Goal: Transaction & Acquisition: Purchase product/service

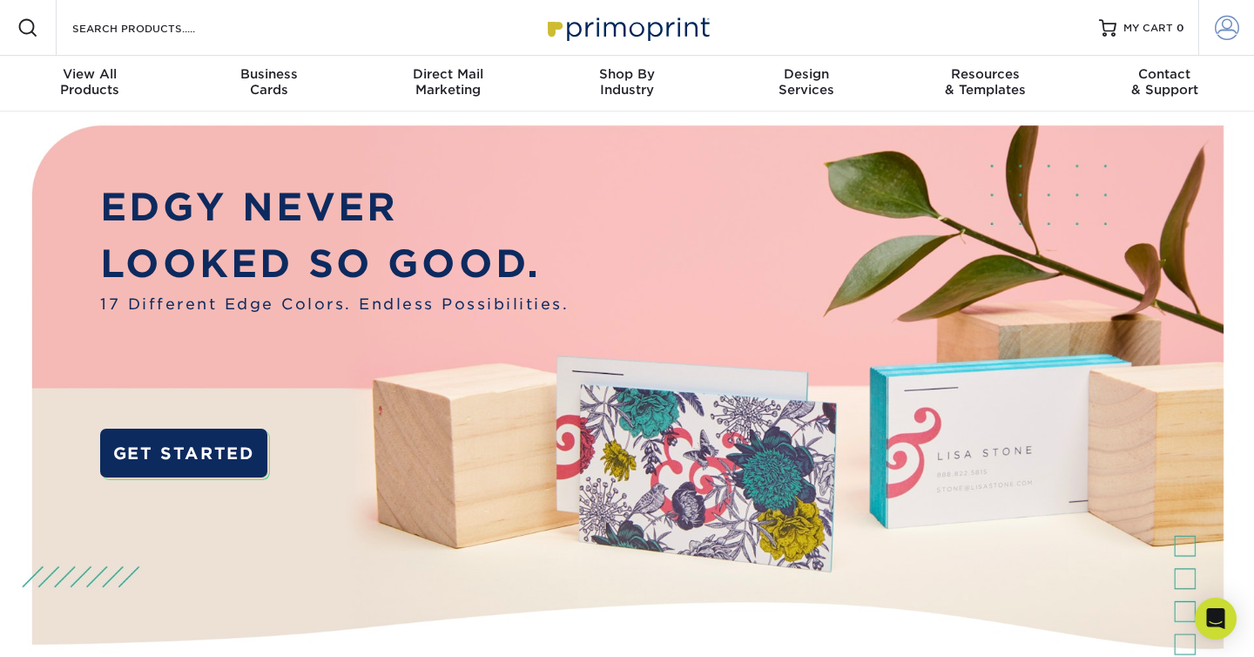
click at [1217, 31] on span at bounding box center [1227, 28] width 24 height 24
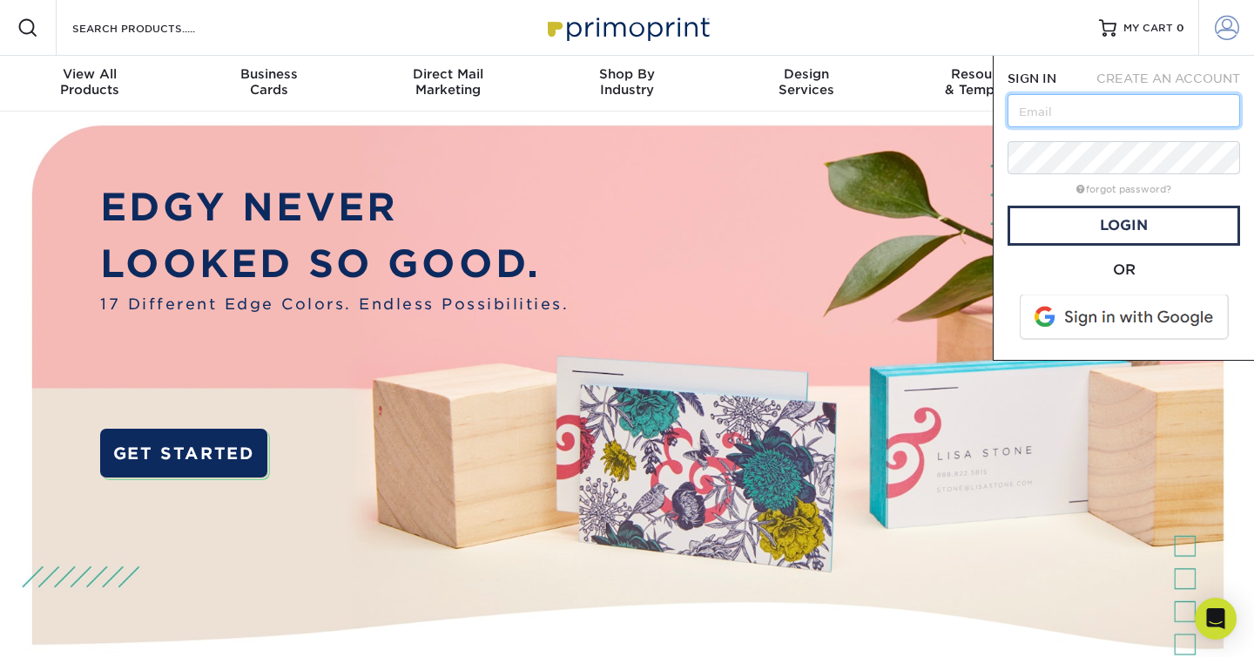
type input "f"
type input "eric@ericangello.com"
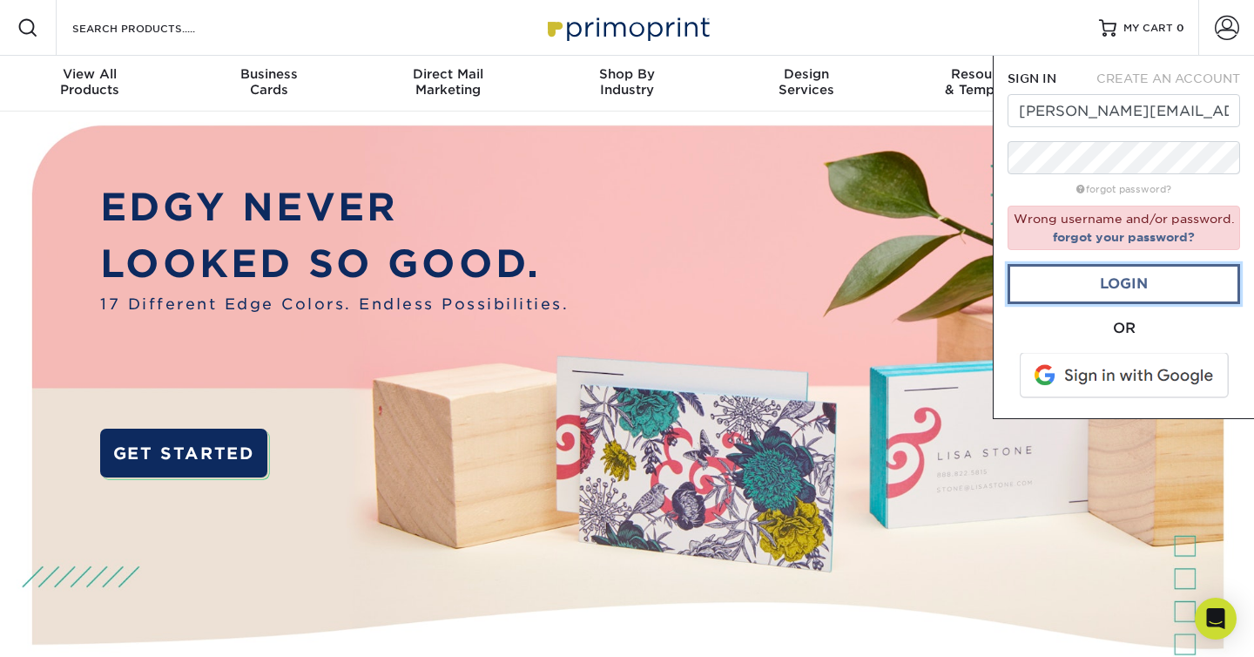
click at [1104, 293] on link "Login" at bounding box center [1124, 284] width 233 height 40
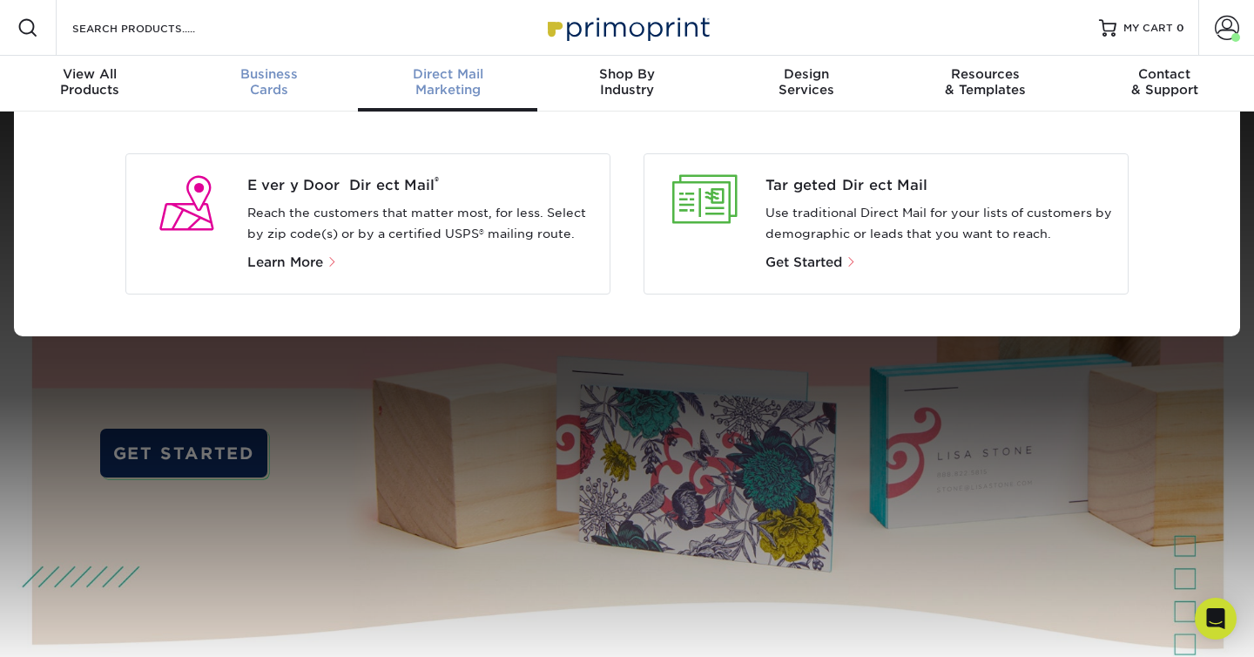
click at [279, 91] on div "Business Cards" at bounding box center [268, 81] width 179 height 31
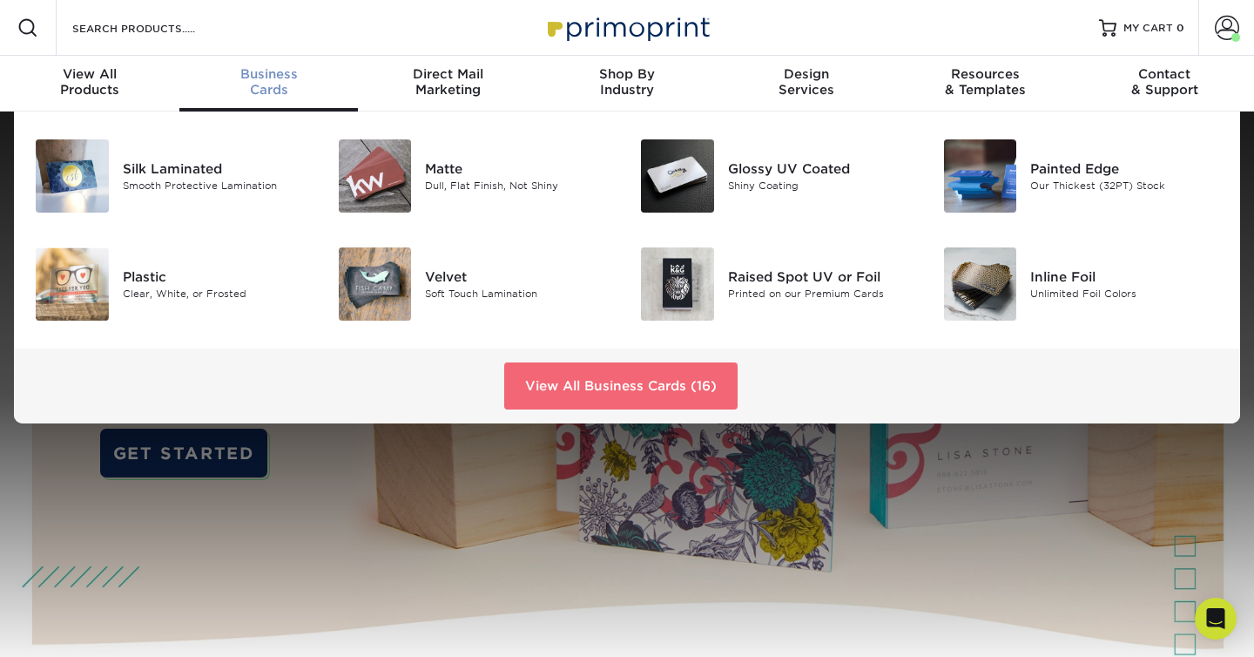
click at [660, 383] on link "View All Business Cards (16)" at bounding box center [620, 385] width 233 height 47
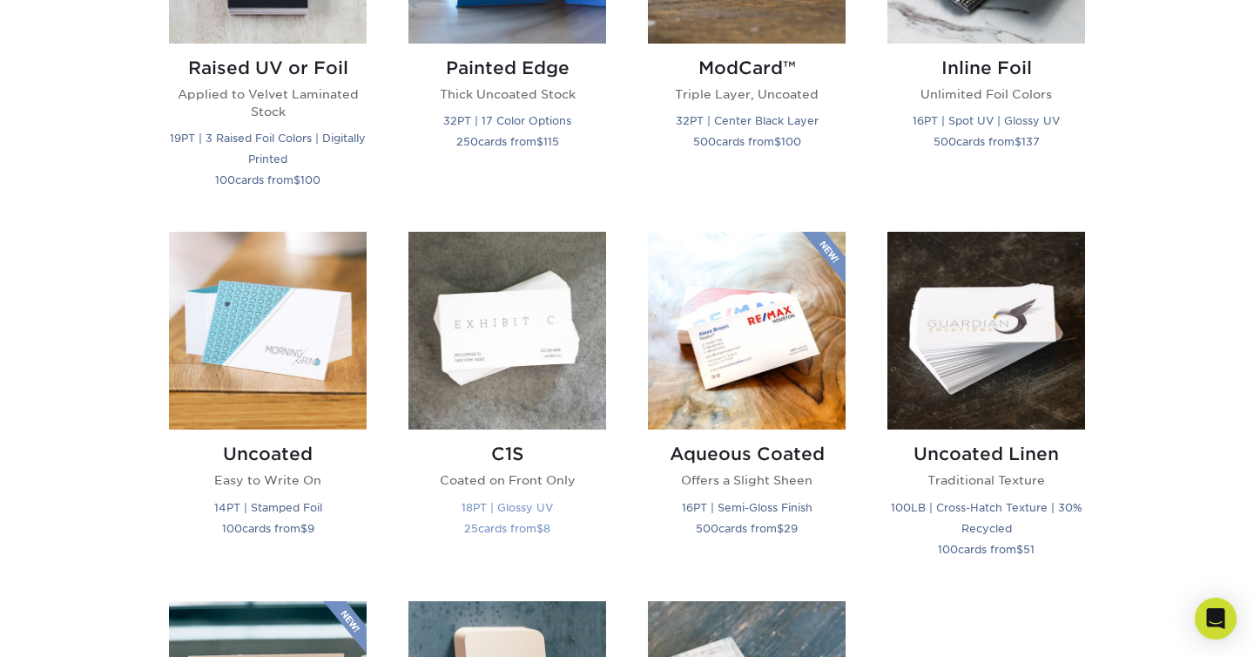
scroll to position [1405, 0]
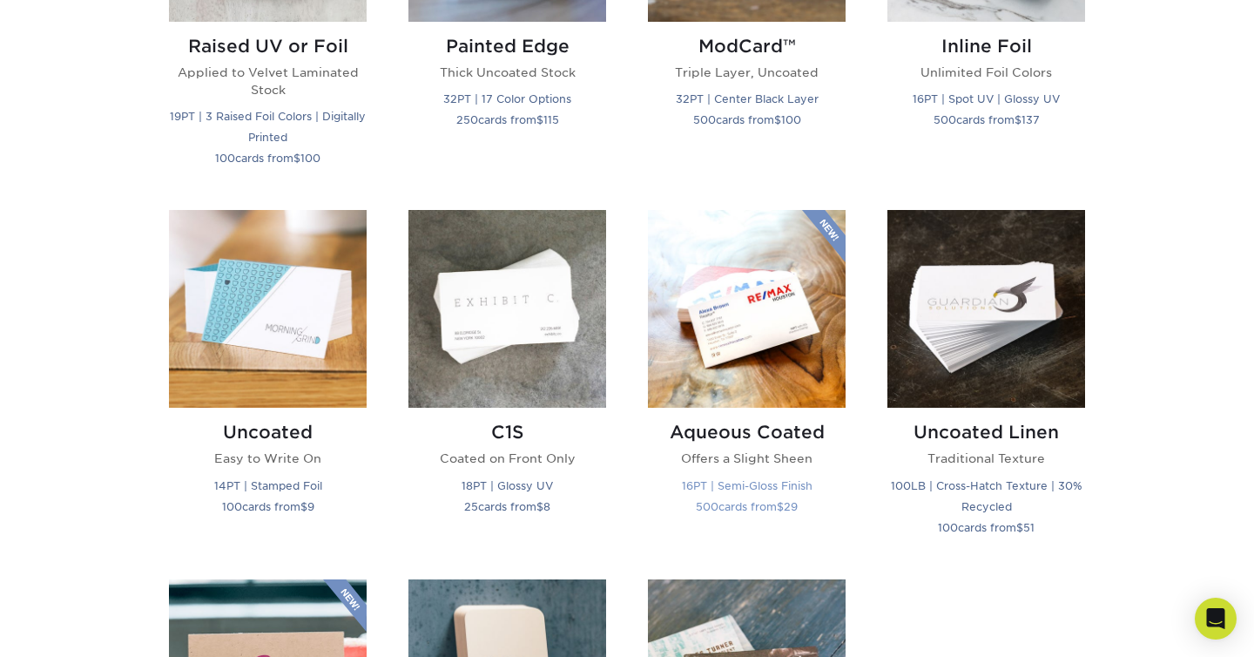
click at [736, 391] on img at bounding box center [747, 309] width 198 height 198
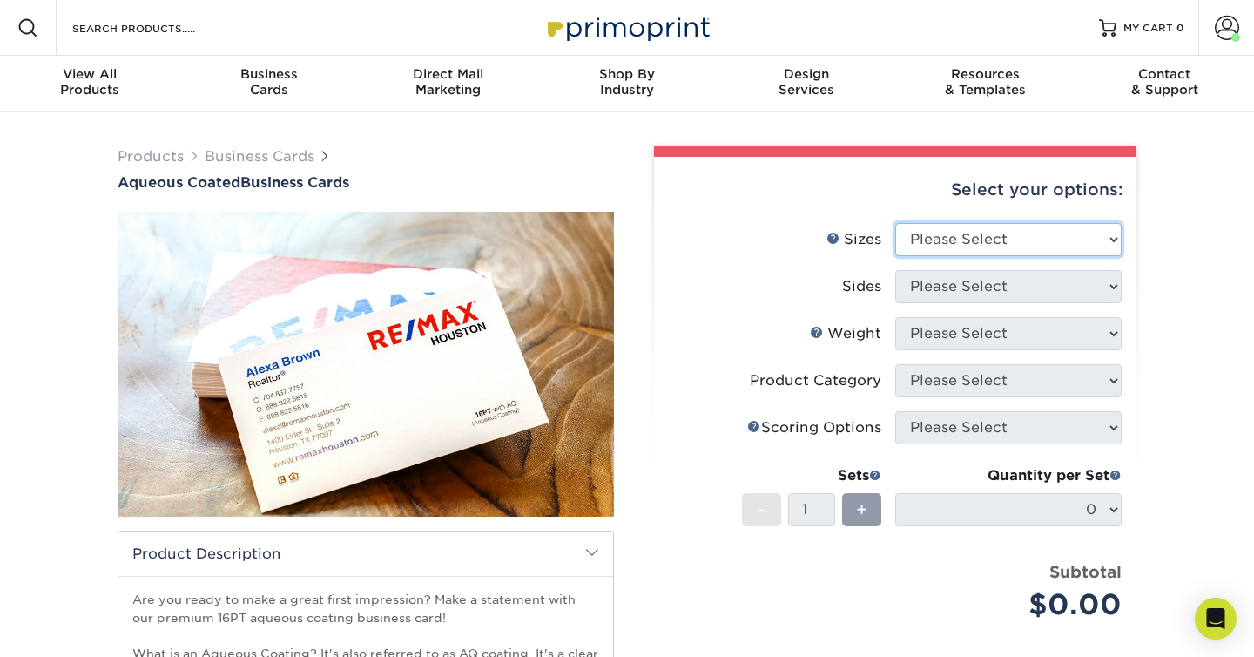
click at [942, 229] on select "Please Select 1.5" x 3.5" - Mini 1.75" x 3.5" - Mini 2" x 3" - Mini 2" x 3.5" -…" at bounding box center [1008, 239] width 226 height 33
select select "2.00x3.50"
click at [895, 223] on select "Please Select 1.5" x 3.5" - Mini 1.75" x 3.5" - Mini 2" x 3" - Mini 2" x 3.5" -…" at bounding box center [1008, 239] width 226 height 33
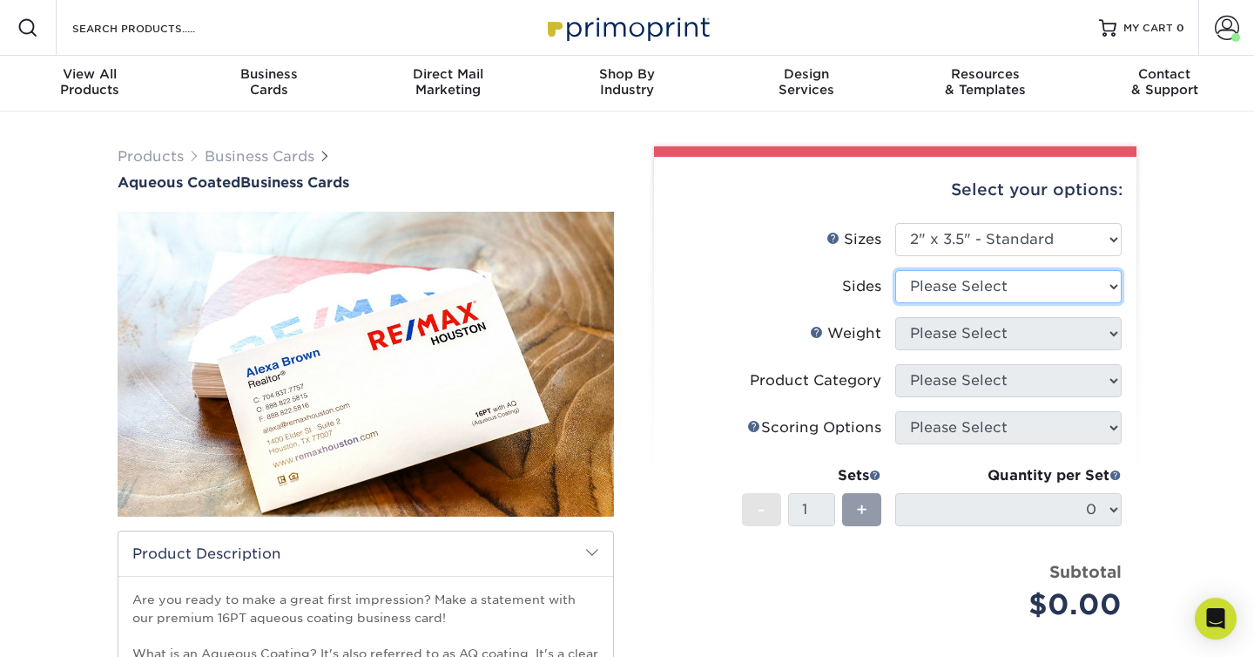
click at [951, 294] on select "Please Select Print Both Sides Print Front Only" at bounding box center [1008, 286] width 226 height 33
select select "13abbda7-1d64-4f25-8bb2-c179b224825d"
click at [895, 270] on select "Please Select Print Both Sides Print Front Only" at bounding box center [1008, 286] width 226 height 33
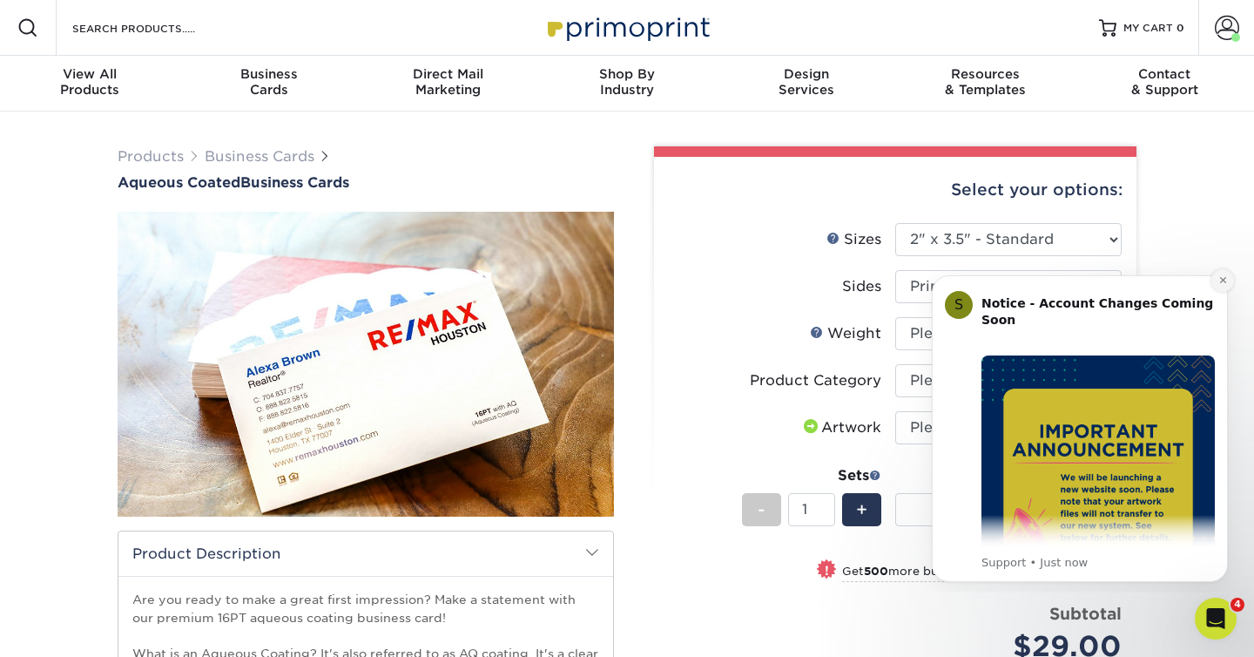
click at [1224, 273] on button "Dismiss notification" at bounding box center [1223, 280] width 23 height 23
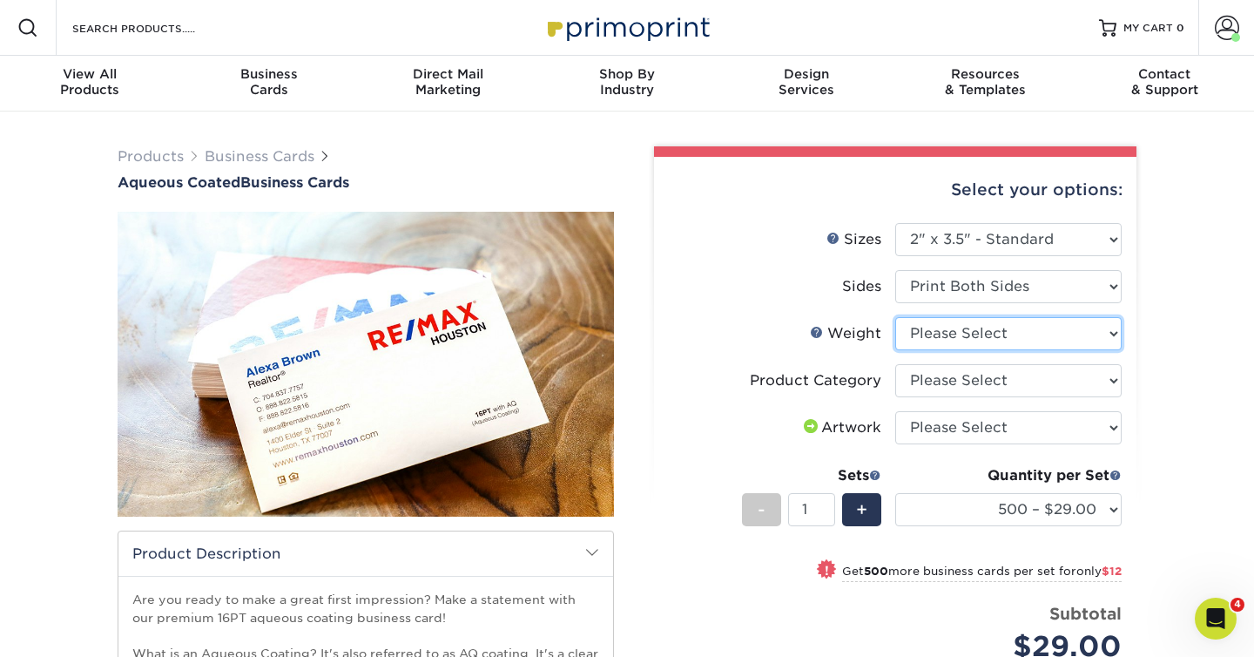
click at [941, 339] on select "Please Select 16PT" at bounding box center [1008, 333] width 226 height 33
select select "16PT"
click at [895, 317] on select "Please Select 16PT" at bounding box center [1008, 333] width 226 height 33
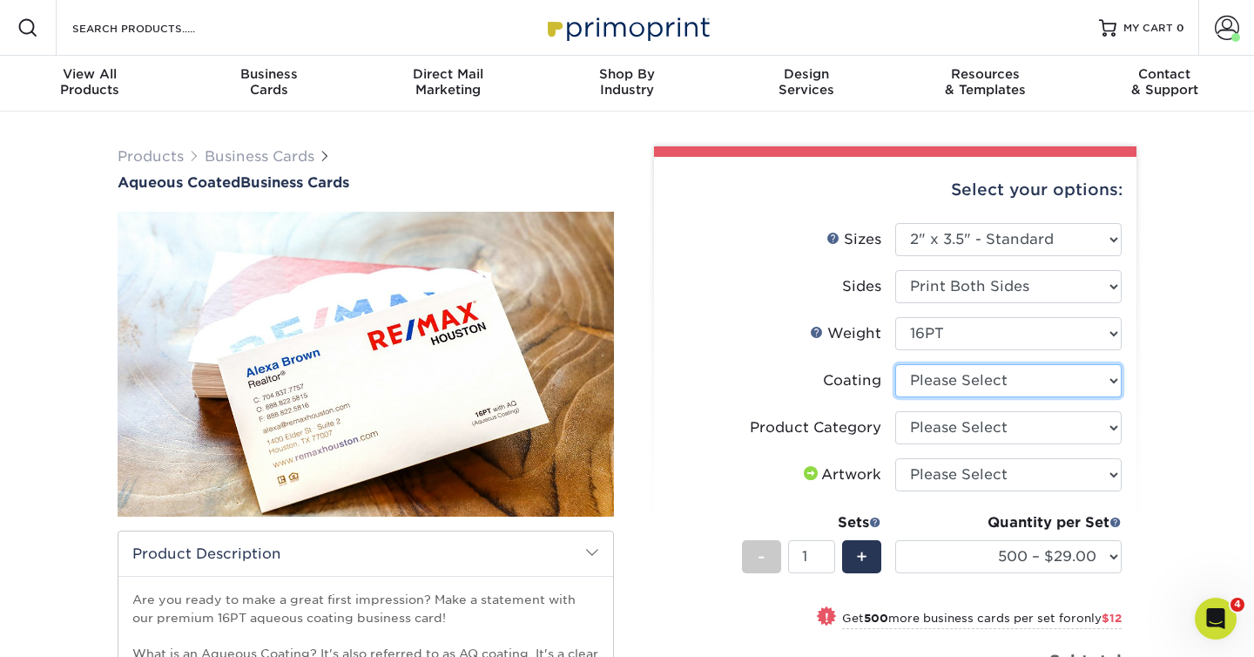
click at [943, 376] on select at bounding box center [1008, 380] width 226 height 33
select select "d41dab50-ff65-4f4f-bb17-2afe4d36ae33"
click at [895, 364] on select at bounding box center [1008, 380] width 226 height 33
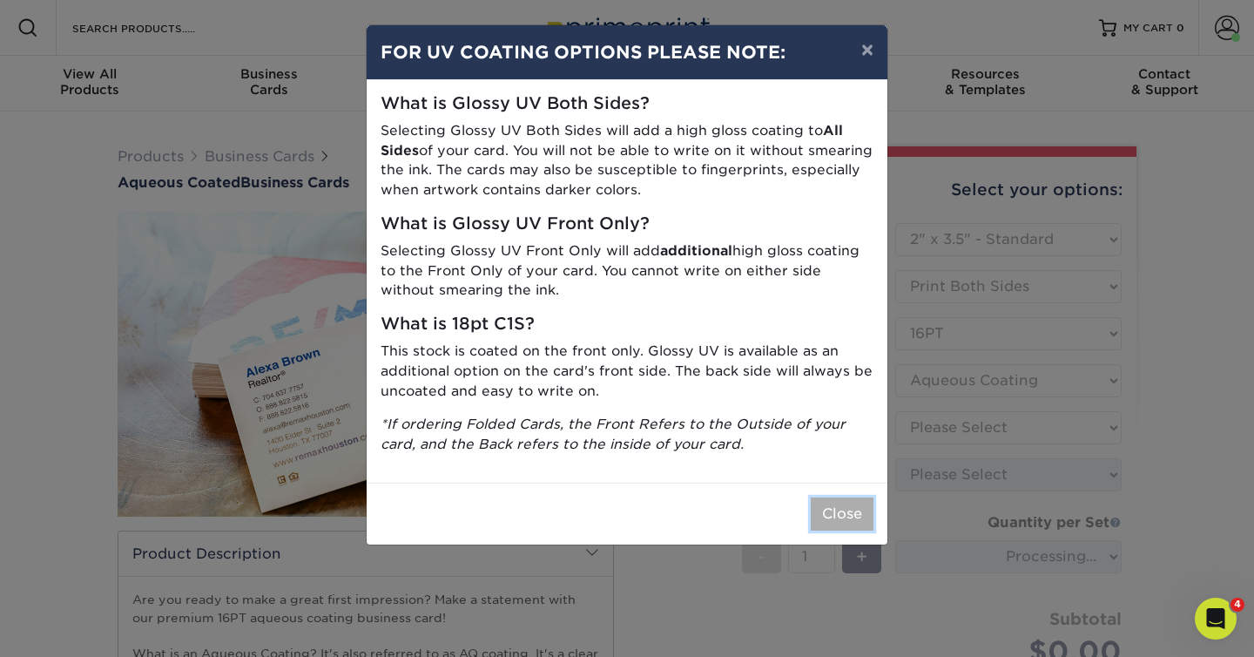
click at [846, 515] on button "Close" at bounding box center [842, 513] width 63 height 33
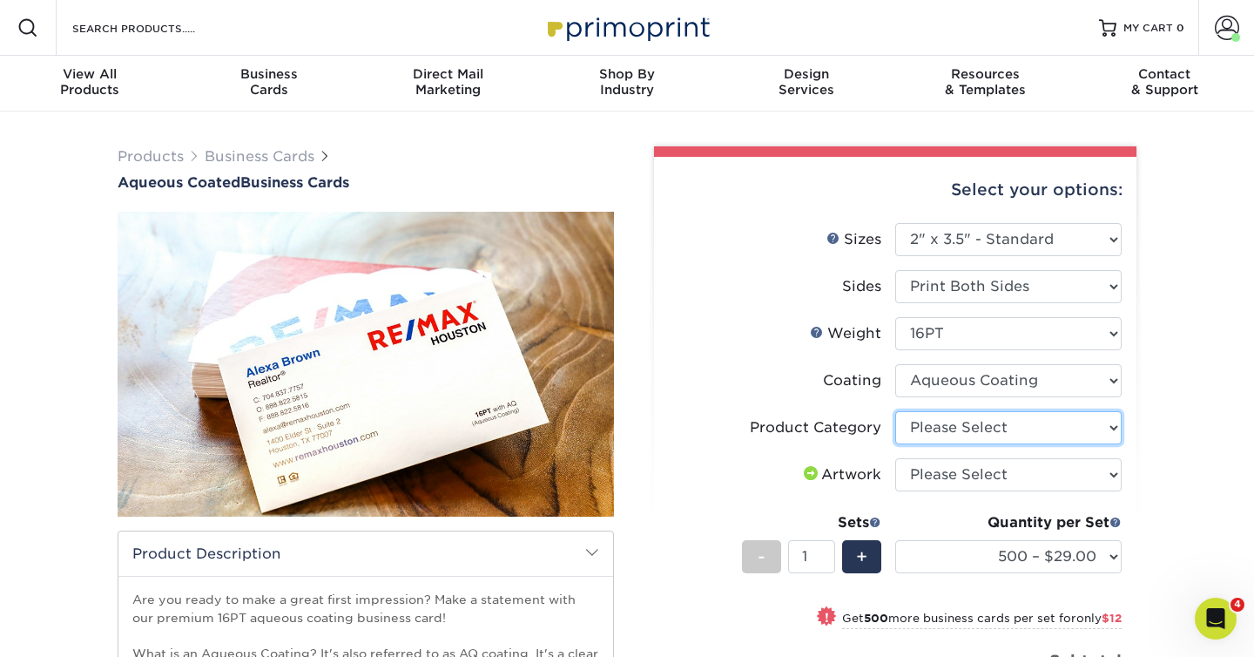
click at [961, 430] on select "Please Select Business Cards" at bounding box center [1008, 427] width 226 height 33
select select "3b5148f1-0588-4f88-a218-97bcfdce65c1"
click at [895, 411] on select "Please Select Business Cards" at bounding box center [1008, 427] width 226 height 33
click at [956, 471] on select "Please Select I will upload files I need a design - $100" at bounding box center [1008, 474] width 226 height 33
select select "upload"
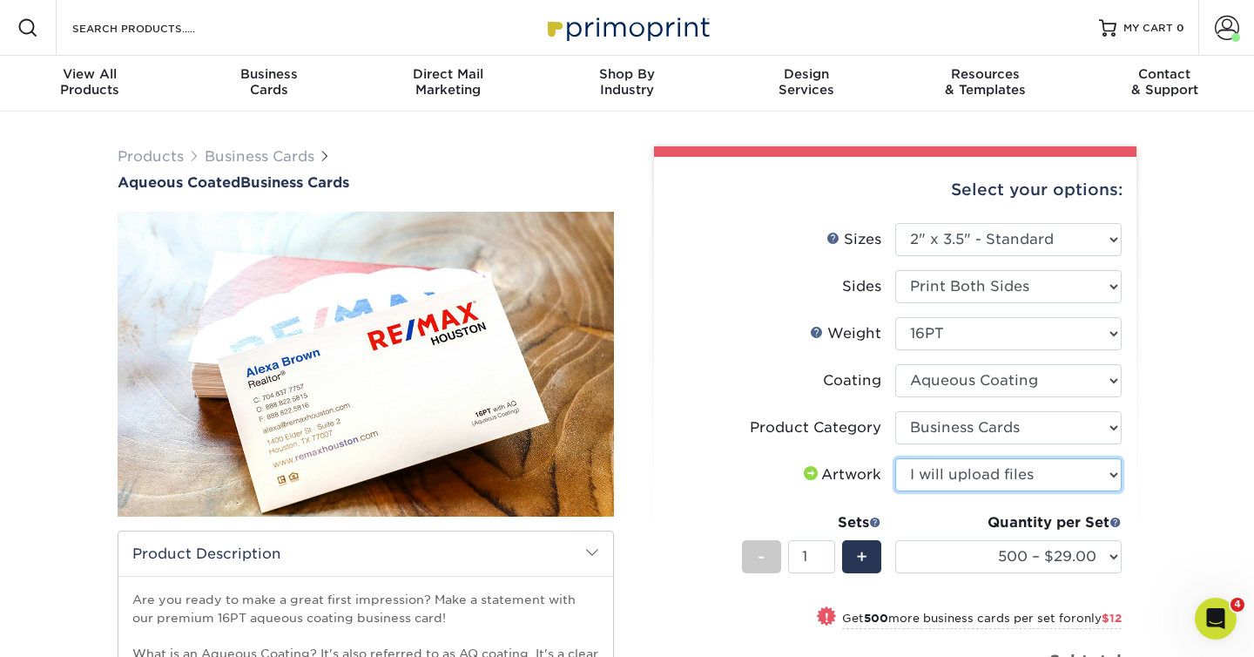
click at [895, 458] on select "Please Select I will upload files I need a design - $100" at bounding box center [1008, 474] width 226 height 33
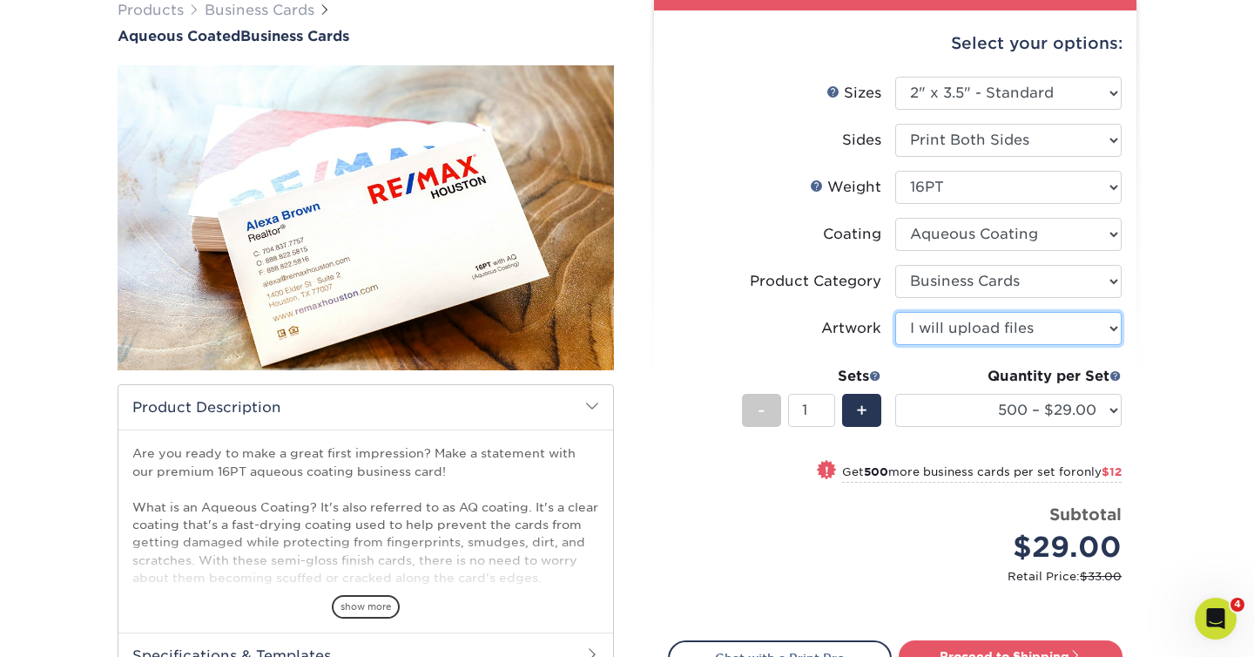
scroll to position [156, 0]
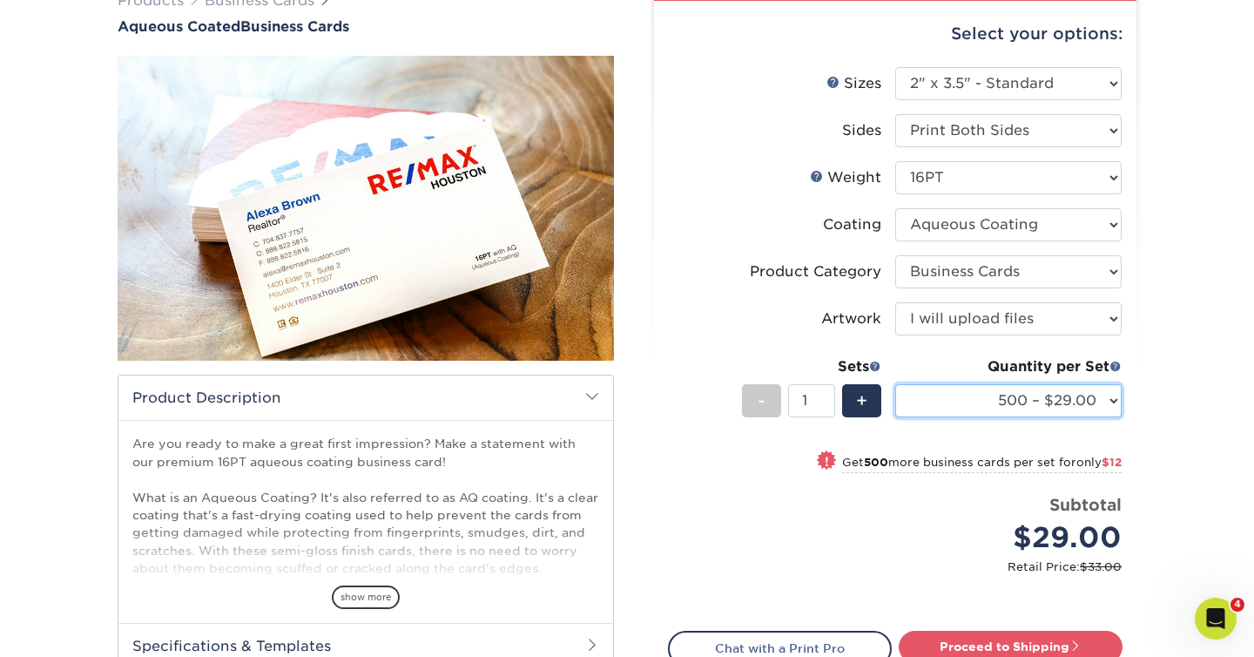
click at [1038, 400] on select "500 – $29.00 1000 – $41.00 2500 – $88.00 5000 – $124.00 7500 – $198.00 10000 – …" at bounding box center [1008, 400] width 226 height 33
select select "1000 – $41.00"
click at [895, 384] on select "500 – $29.00 1000 – $41.00 2500 – $88.00 5000 – $124.00 7500 – $198.00 10000 – …" at bounding box center [1008, 400] width 226 height 33
click at [952, 405] on select "500 – $29.00 1000 – $41.00 2500 – $88.00 5000 – $124.00 7500 – $198.00 10000 – …" at bounding box center [1008, 400] width 226 height 33
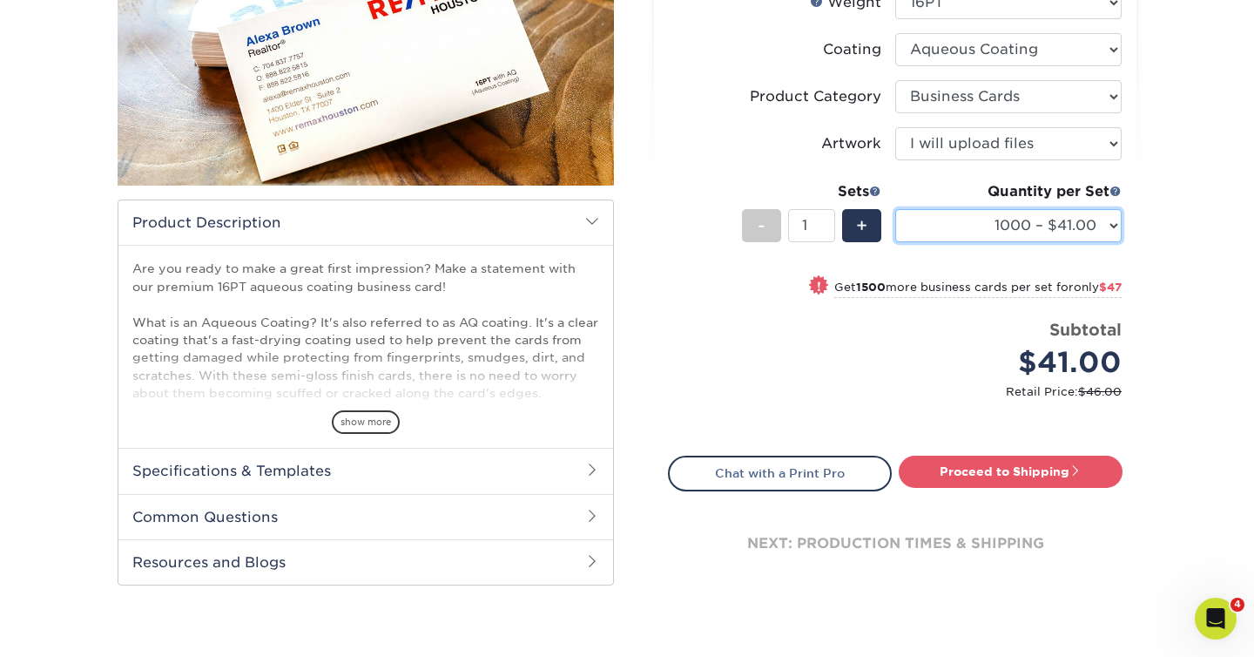
scroll to position [334, 0]
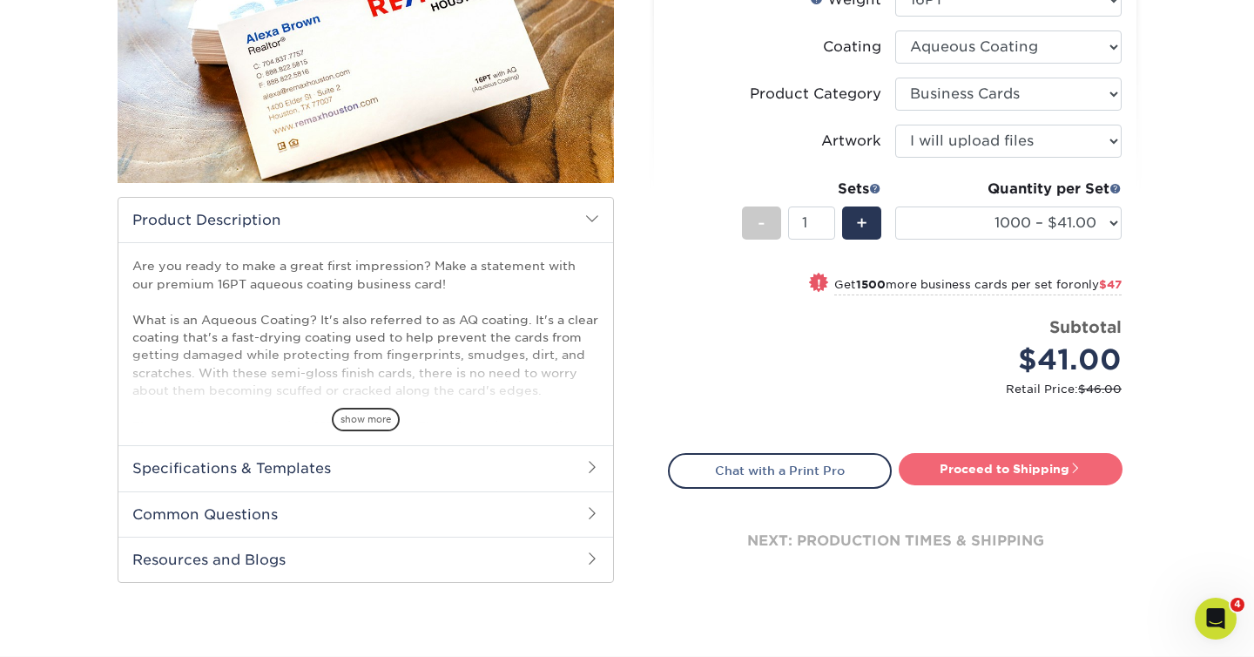
click at [976, 473] on link "Proceed to Shipping" at bounding box center [1011, 468] width 224 height 31
type input "Set 1"
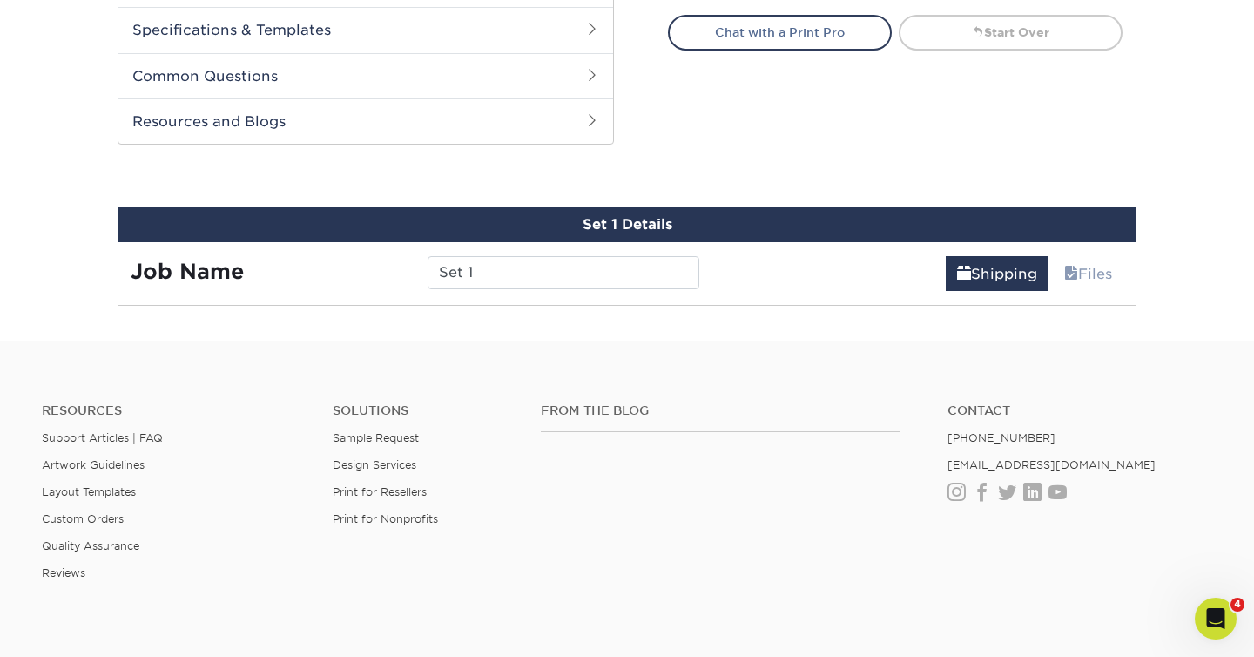
scroll to position [834, 0]
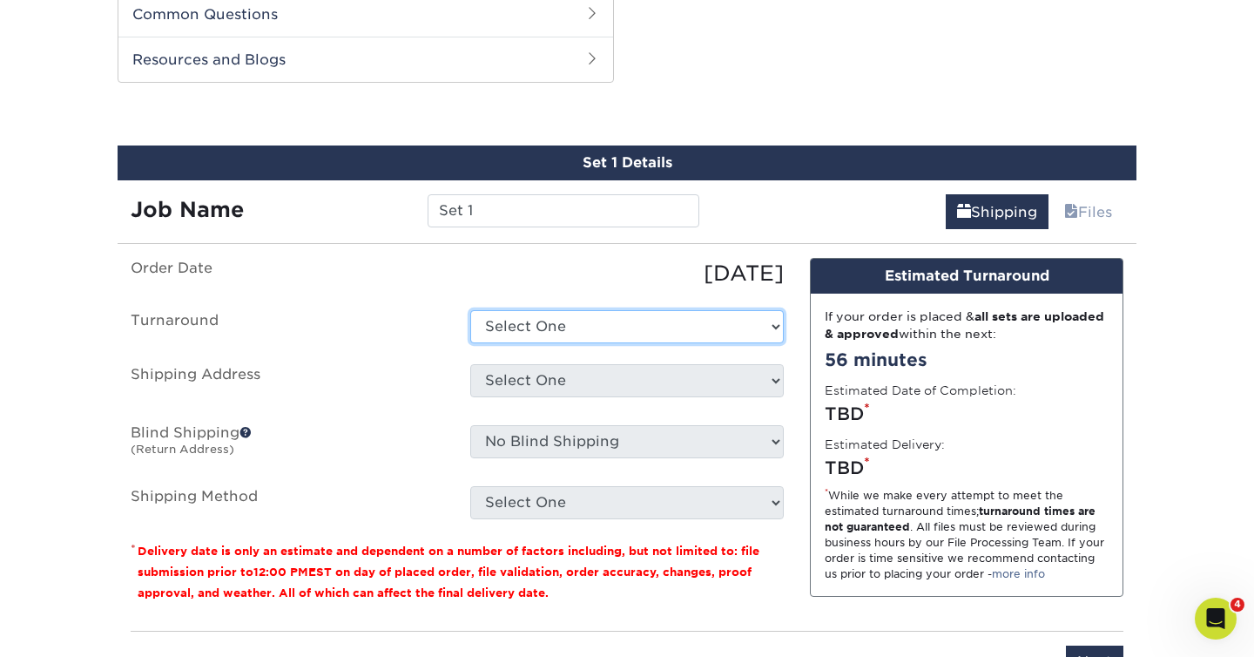
click at [653, 327] on select "Select One 2-4 Business Days 2 Day Next Business Day" at bounding box center [627, 326] width 314 height 33
select select "450b0331-818c-498d-bfc2-f0e395386891"
click at [470, 310] on select "Select One 2-4 Business Days 2 Day Next Business Day" at bounding box center [627, 326] width 314 height 33
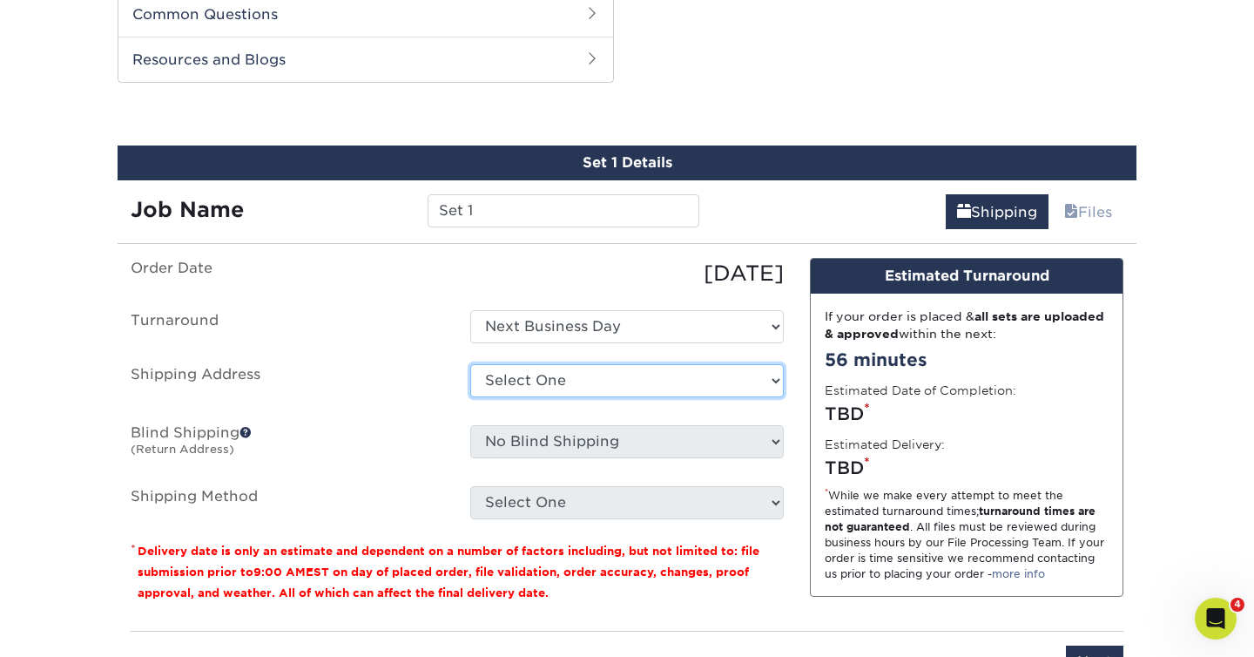
click at [593, 388] on select "Select One Aqua Spa Atlantic Palace Eastern Lines Flagship Resort Home Jason's …" at bounding box center [627, 380] width 314 height 33
select select "newaddress"
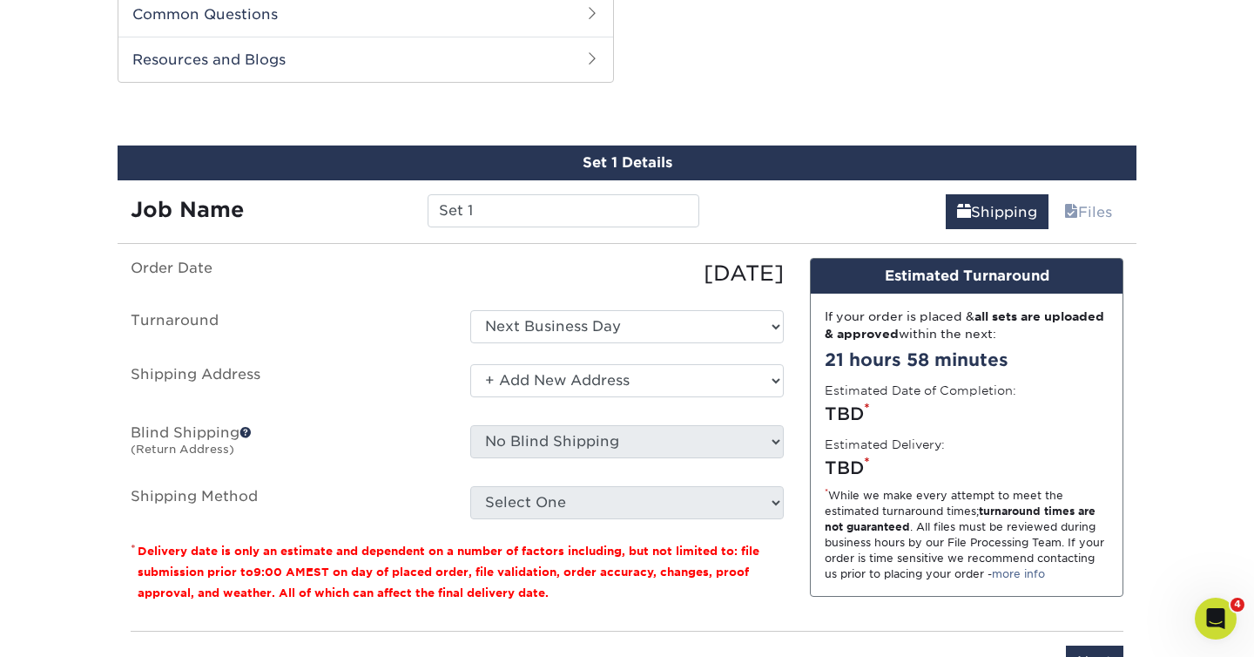
click at [470, 364] on select "Select One Aqua Spa Atlantic Palace Eastern Lines Flagship Resort Home Jason's …" at bounding box center [627, 380] width 314 height 33
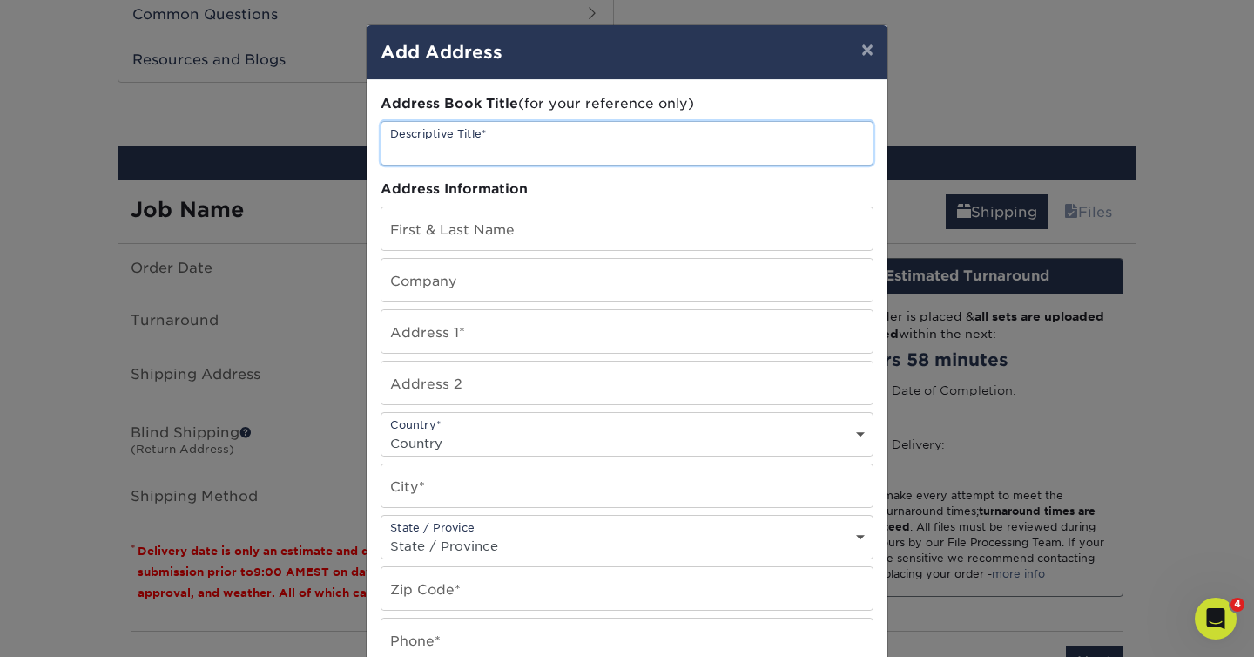
click at [611, 148] on input "text" at bounding box center [627, 143] width 491 height 43
type input "Younique"
click at [880, 46] on button "×" at bounding box center [868, 49] width 40 height 49
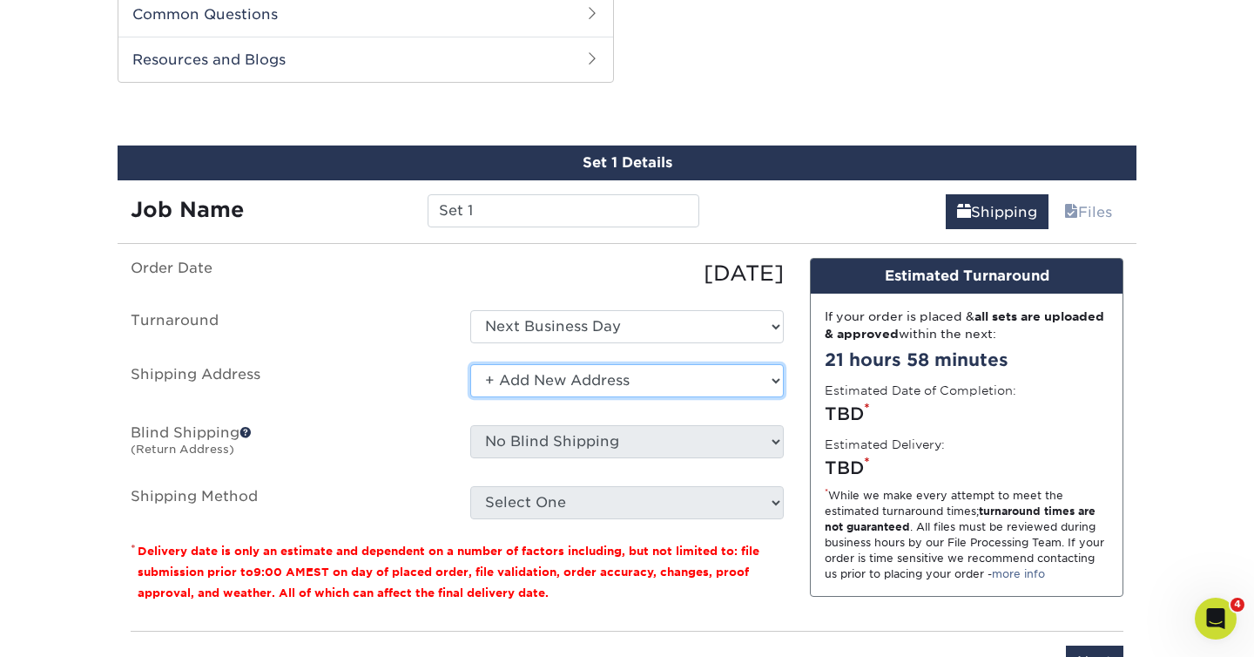
click at [602, 386] on select "Select One Aqua Spa Atlantic Palace Eastern Lines Flagship Resort Home Jason's …" at bounding box center [627, 380] width 314 height 33
select select "14855"
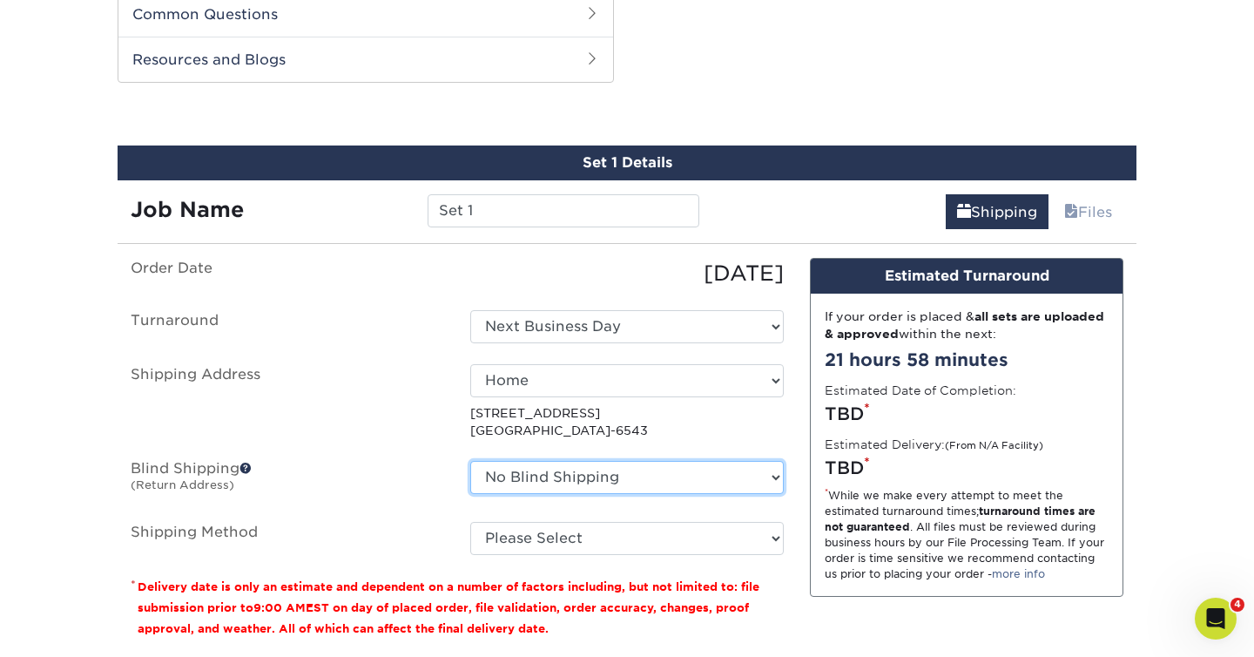
click at [564, 471] on select "No Blind Shipping Aqua Spa Atlantic Palace Eastern Lines Flagship Resort Home J…" at bounding box center [627, 477] width 314 height 33
select select "65499"
click at [470, 461] on select "No Blind Shipping Aqua Spa Atlantic Palace Eastern Lines Flagship Resort Home J…" at bounding box center [627, 477] width 314 height 33
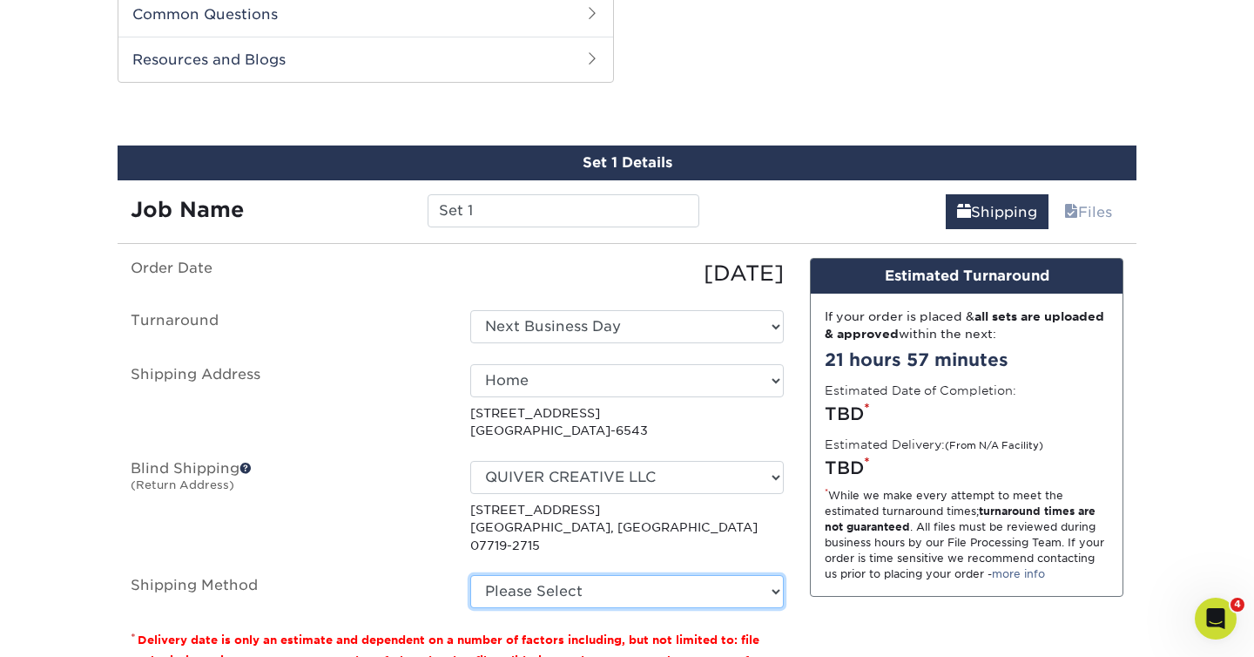
click at [578, 575] on select "Please Select UPS Ground (+$14.38) UPS 3 Day Select (+$16.67) UPS 2nd Day Air (…" at bounding box center [627, 591] width 314 height 33
select select "03"
click at [470, 575] on select "Please Select UPS Ground (+$14.38) UPS 3 Day Select (+$16.67) UPS 2nd Day Air (…" at bounding box center [627, 591] width 314 height 33
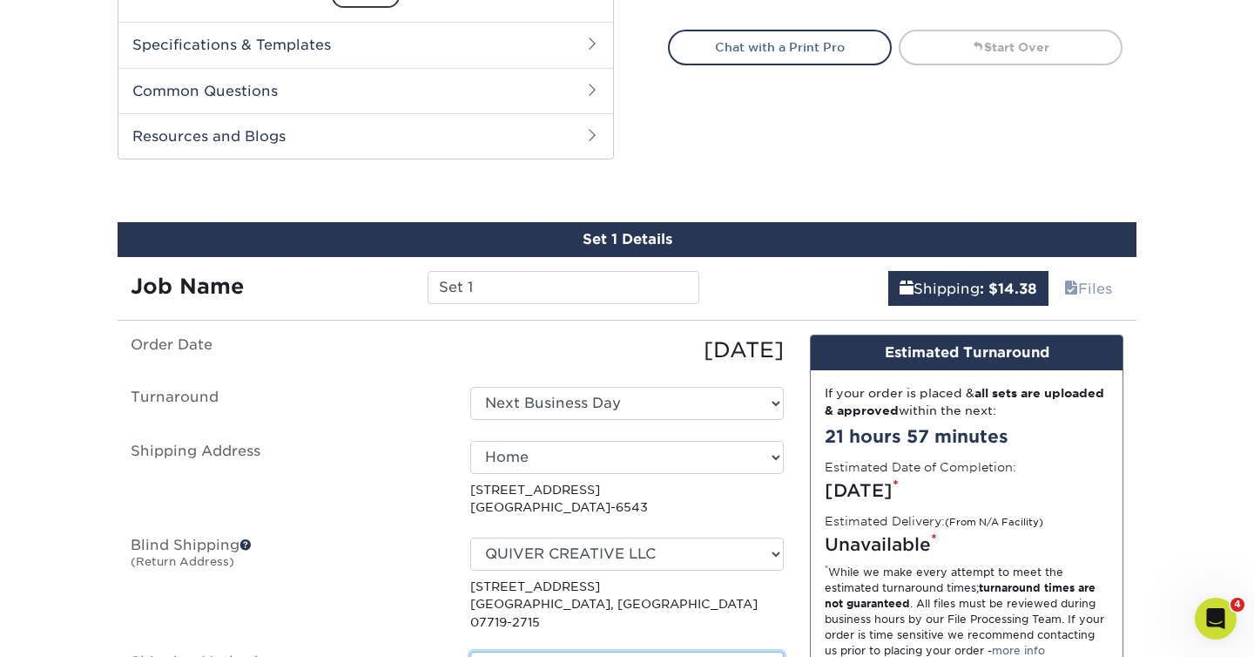
scroll to position [659, 0]
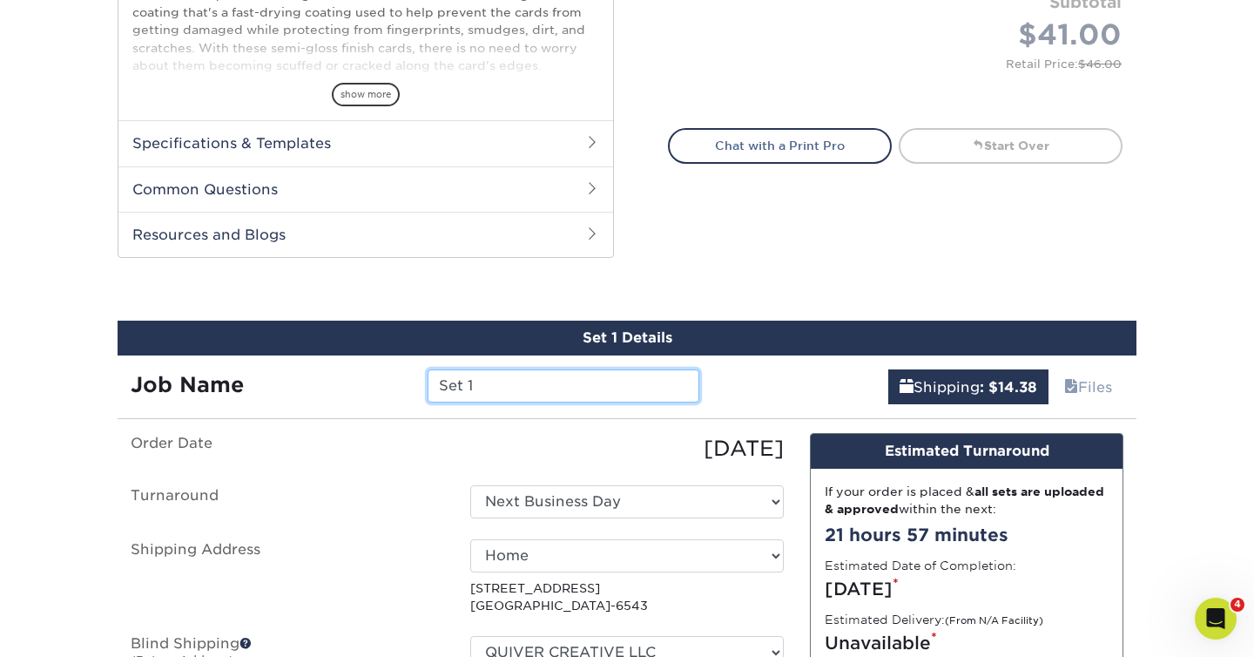
click at [490, 381] on input "Set 1" at bounding box center [563, 385] width 271 height 33
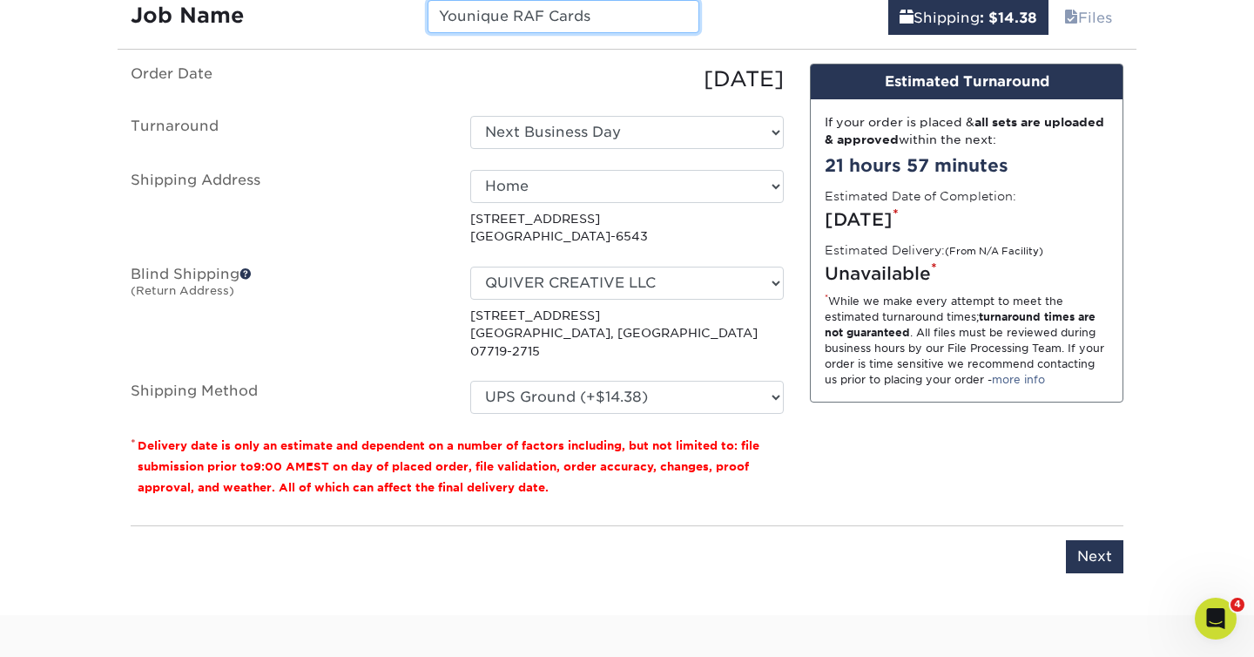
scroll to position [1002, 0]
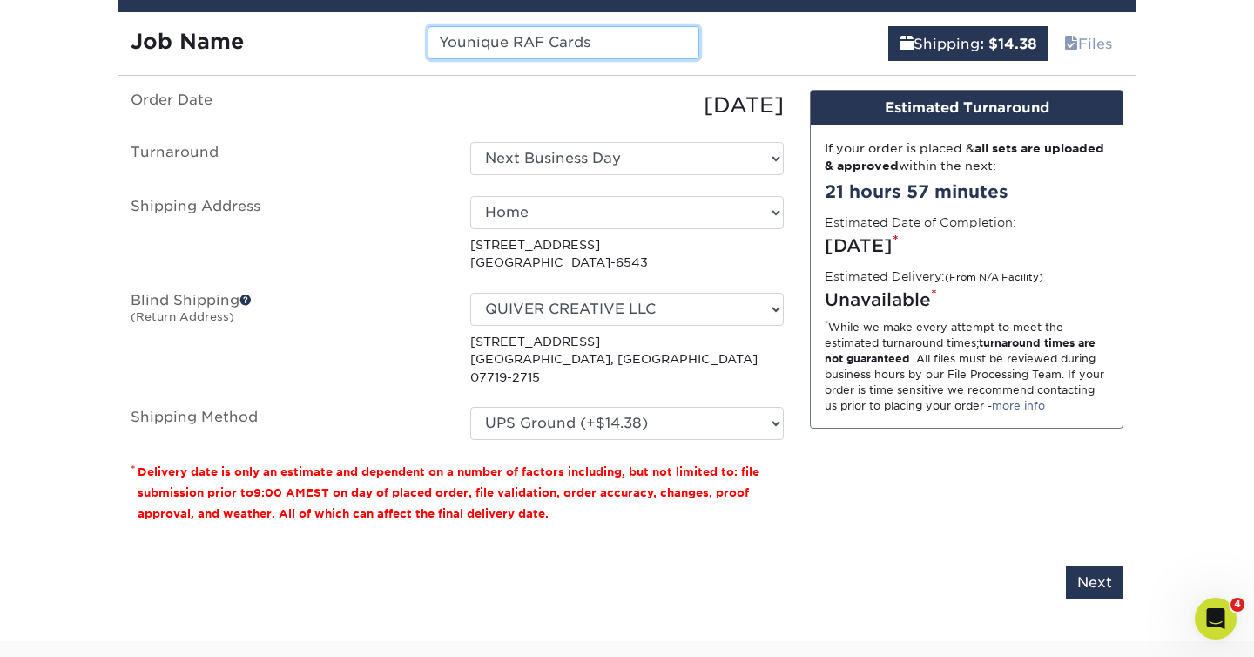
type input "Younique RAF Cards"
click at [925, 509] on div "Design Estimated Turnaround If your order is placed & all sets are uploaded & a…" at bounding box center [967, 314] width 340 height 448
click at [1081, 551] on div "Please enter job name and select desired turnaround time, shipping address and …" at bounding box center [627, 575] width 993 height 48
click at [1096, 566] on input "Next" at bounding box center [1094, 582] width 57 height 33
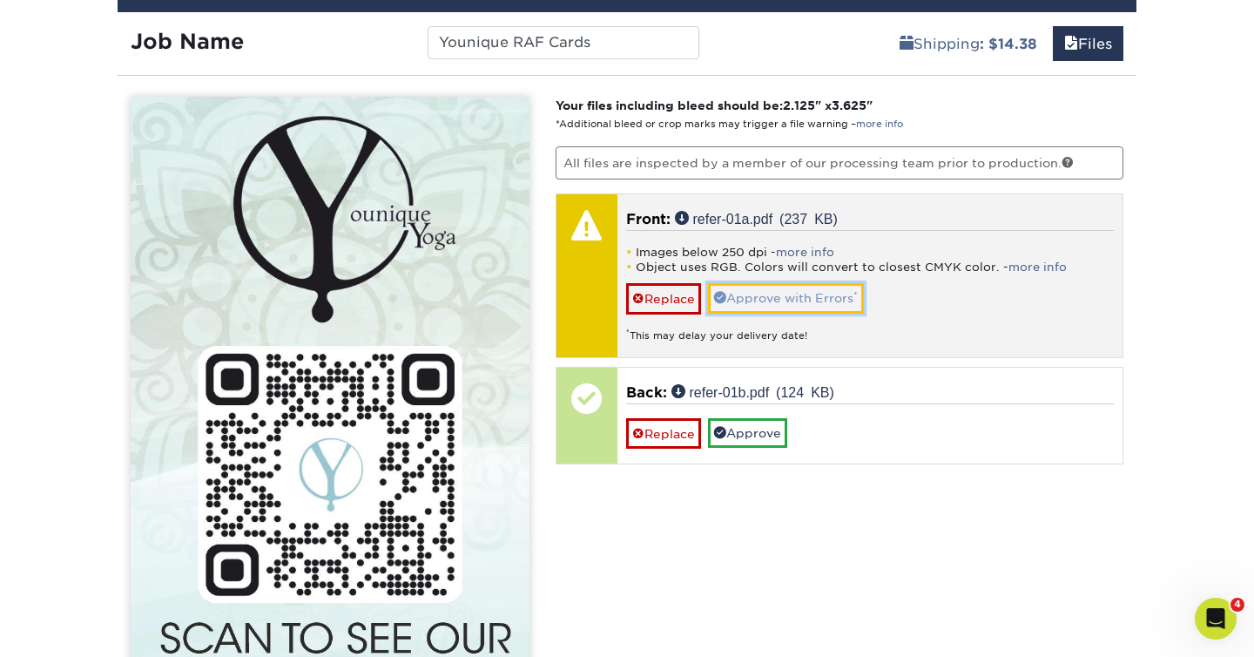
click at [741, 300] on link "Approve with Errors *" at bounding box center [786, 298] width 156 height 30
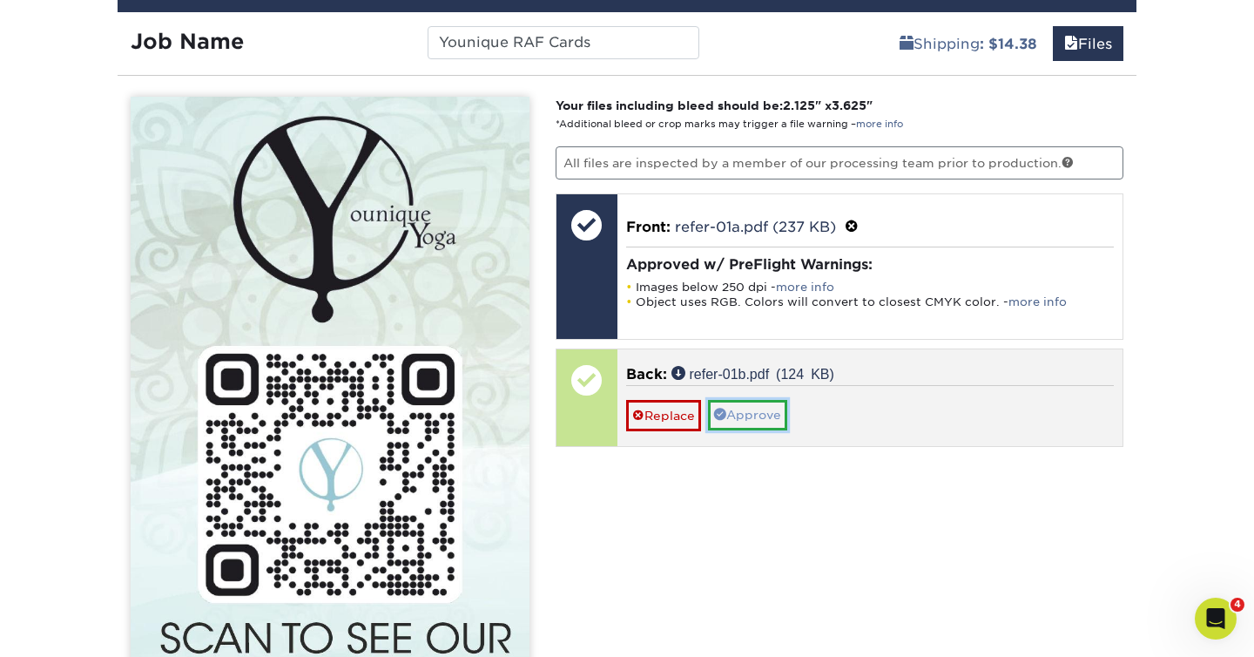
click at [761, 420] on link "Approve" at bounding box center [747, 415] width 79 height 30
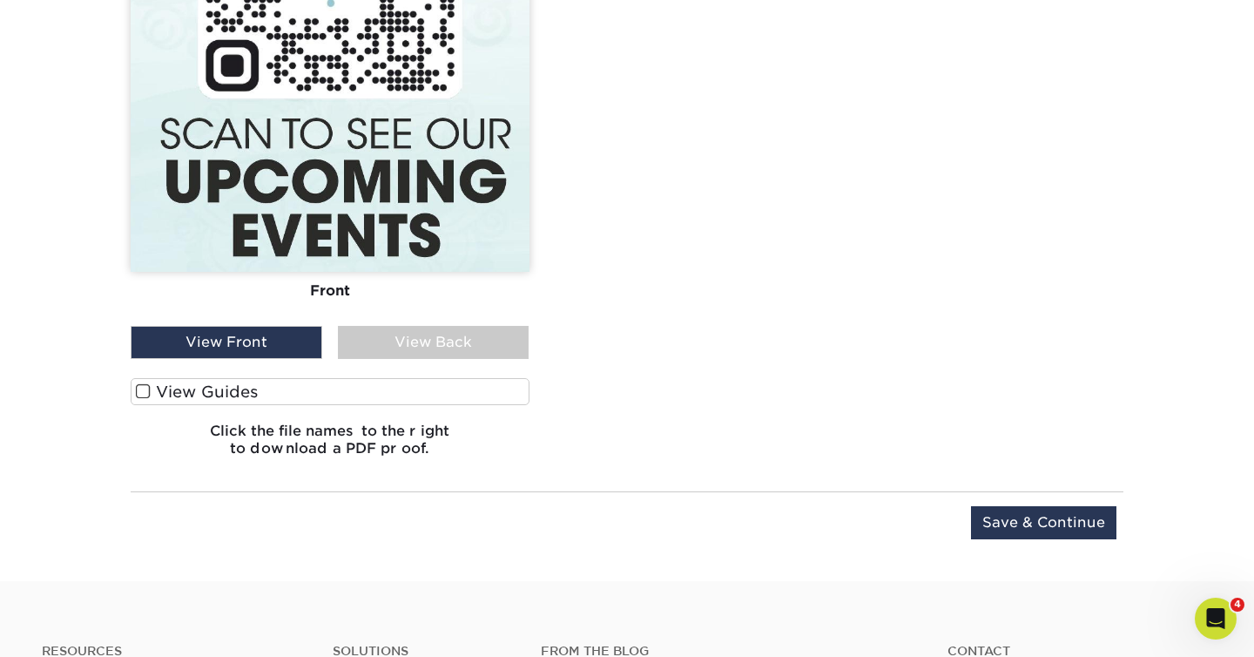
click at [143, 395] on span at bounding box center [143, 391] width 15 height 17
click at [0, 0] on input "View Guides" at bounding box center [0, 0] width 0 height 0
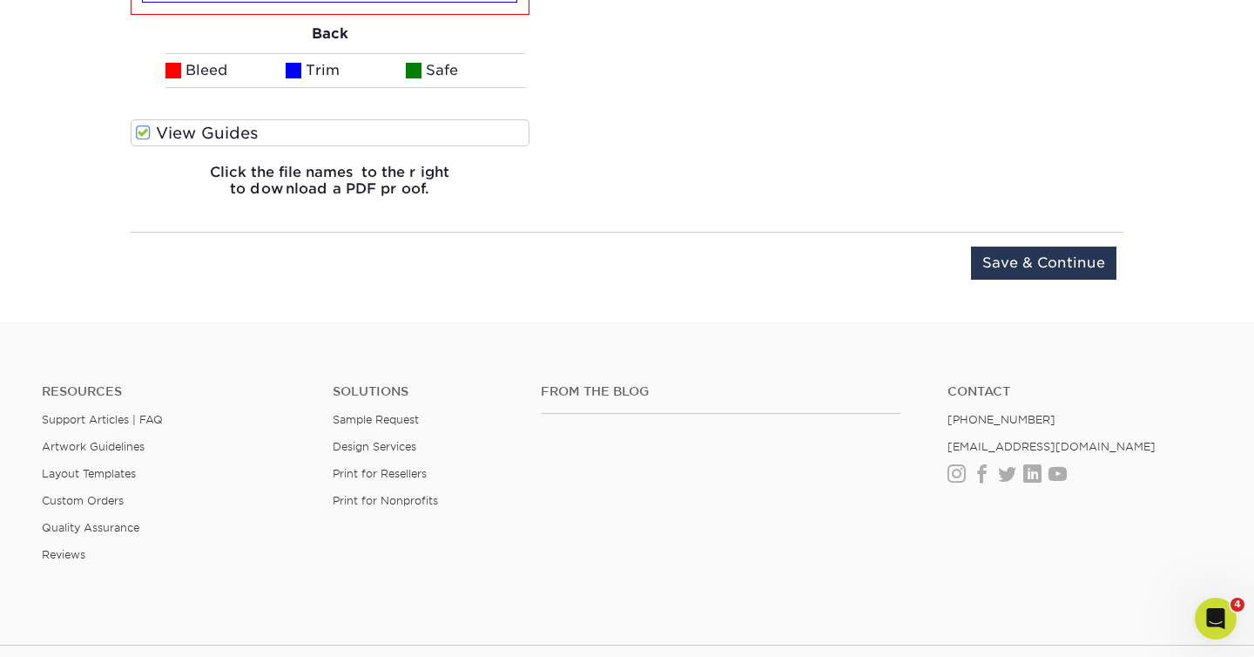
scroll to position [2498, 0]
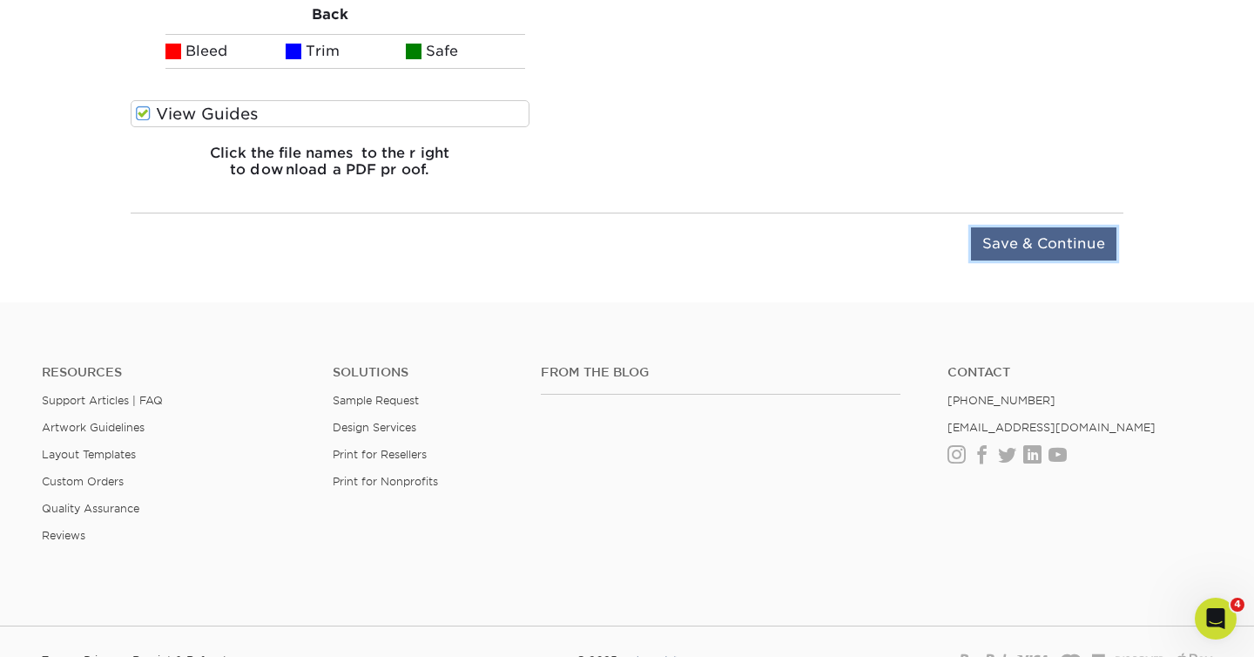
click at [1033, 241] on input "Save & Continue" at bounding box center [1043, 243] width 145 height 33
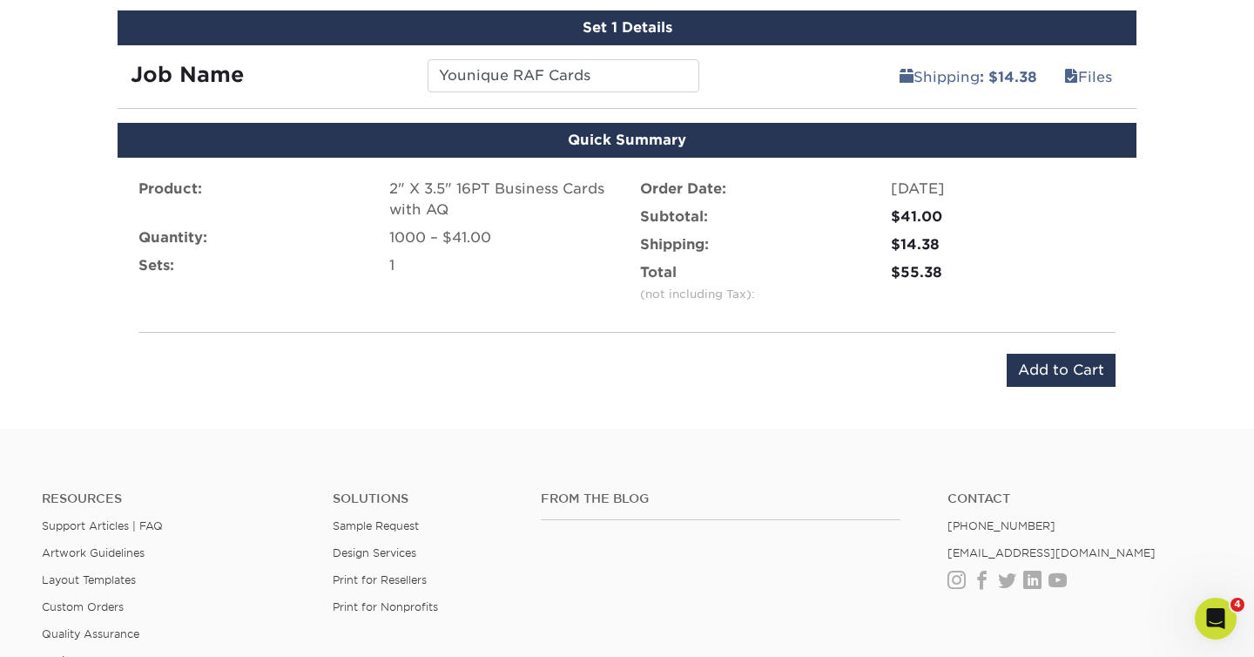
scroll to position [853, 0]
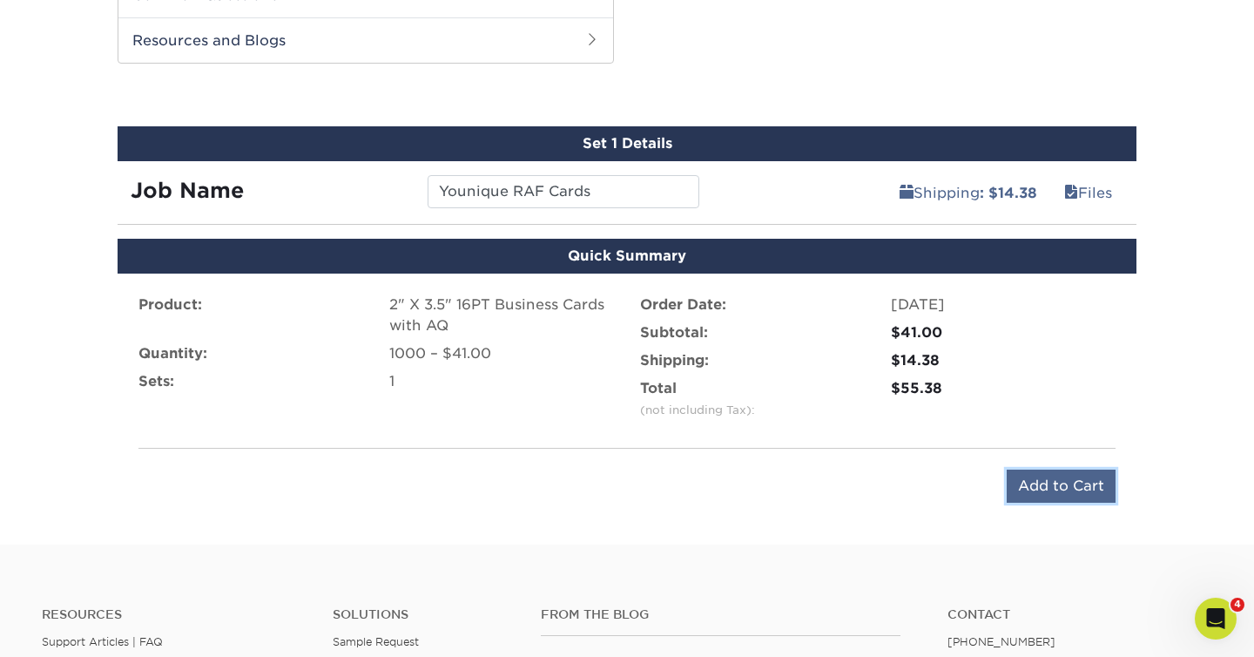
click at [1070, 489] on input "Add to Cart" at bounding box center [1061, 485] width 109 height 33
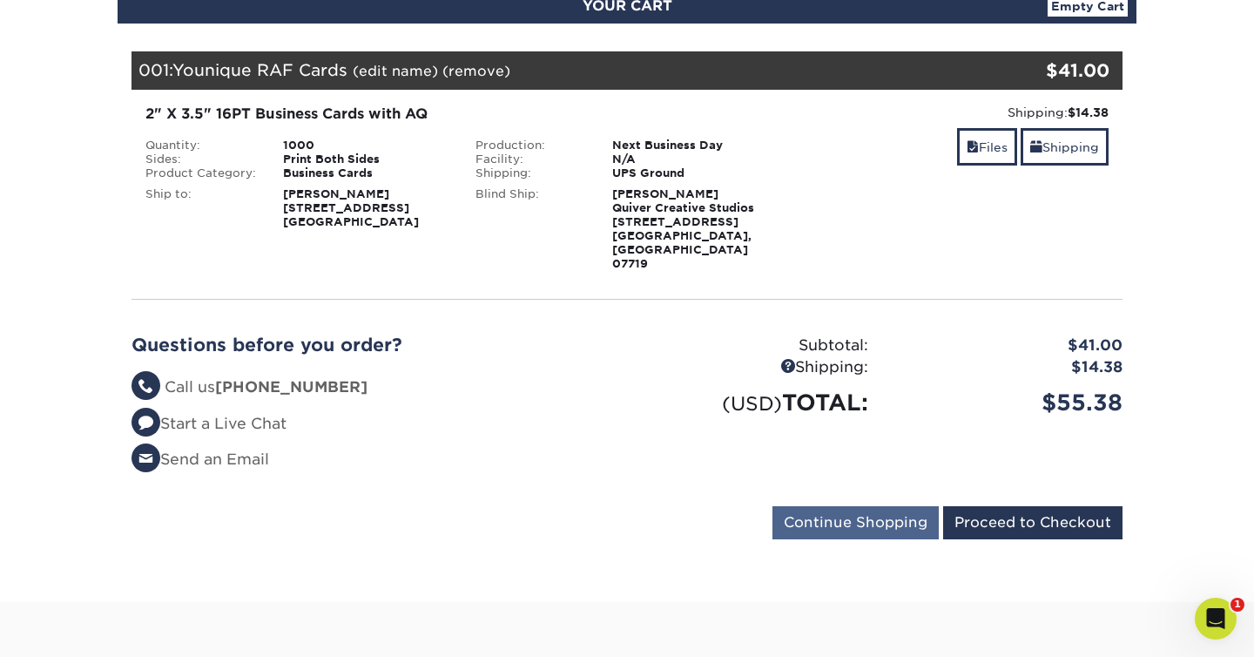
scroll to position [233, 0]
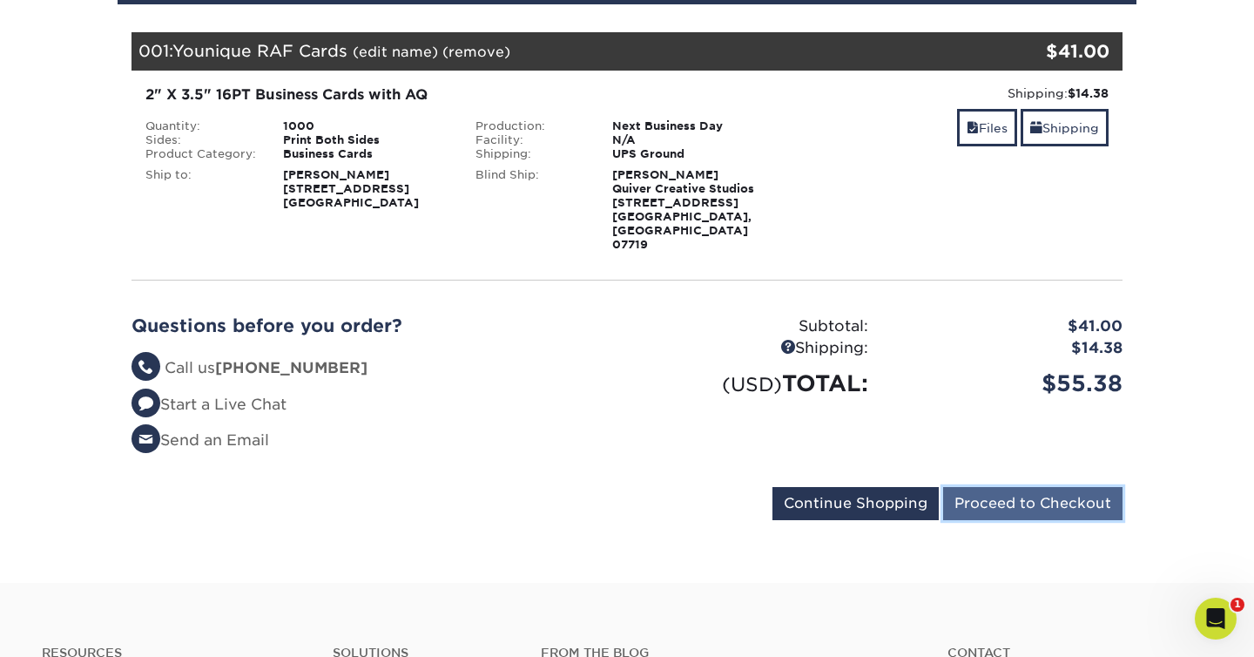
click at [1033, 487] on input "Proceed to Checkout" at bounding box center [1032, 503] width 179 height 33
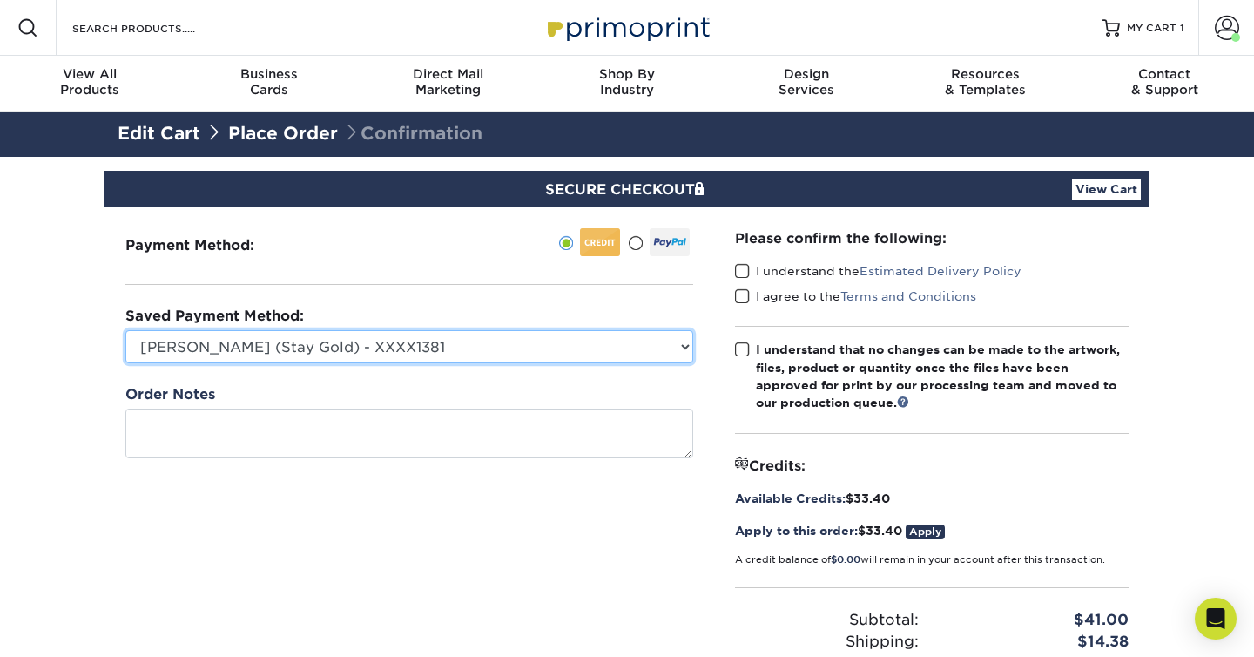
click at [658, 354] on select "[PERSON_NAME] (Stay Gold) - XXXX1381 QCS Credit Card - XXXX0874 [PERSON_NAME] (…" at bounding box center [409, 346] width 568 height 33
select select
click at [125, 330] on select "[PERSON_NAME] (Stay Gold) - XXXX1381 QCS Credit Card - XXXX0874 [PERSON_NAME] (…" at bounding box center [409, 346] width 568 height 33
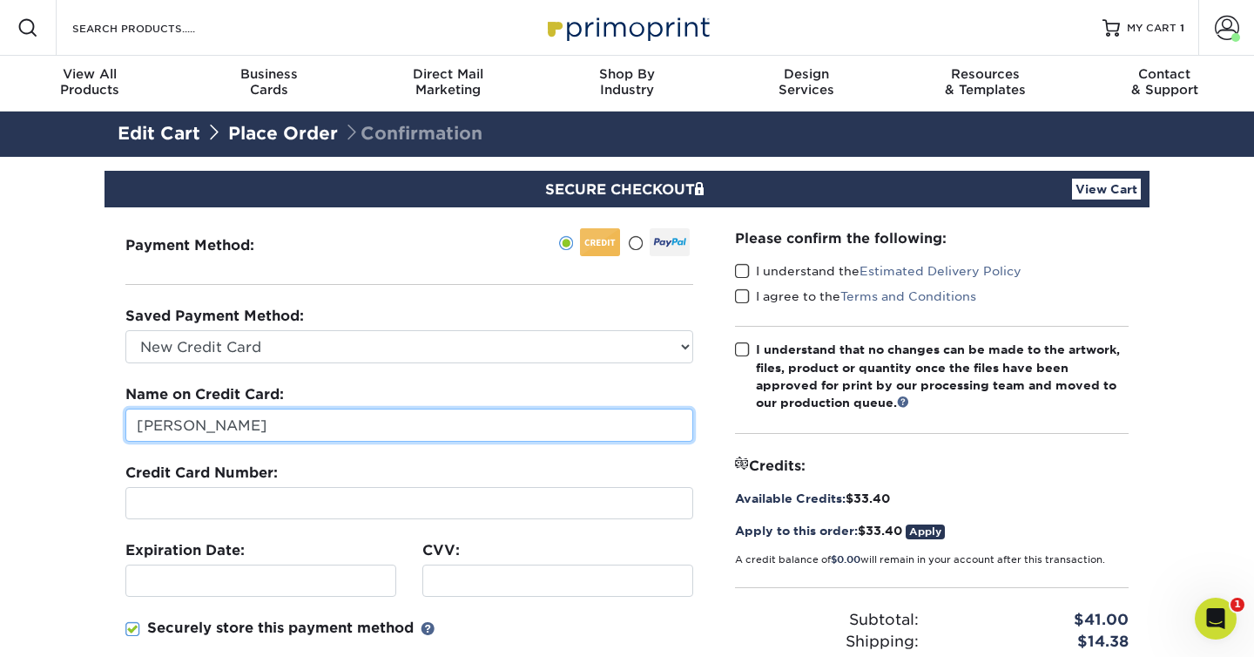
click at [293, 424] on input "[PERSON_NAME]" at bounding box center [409, 425] width 568 height 33
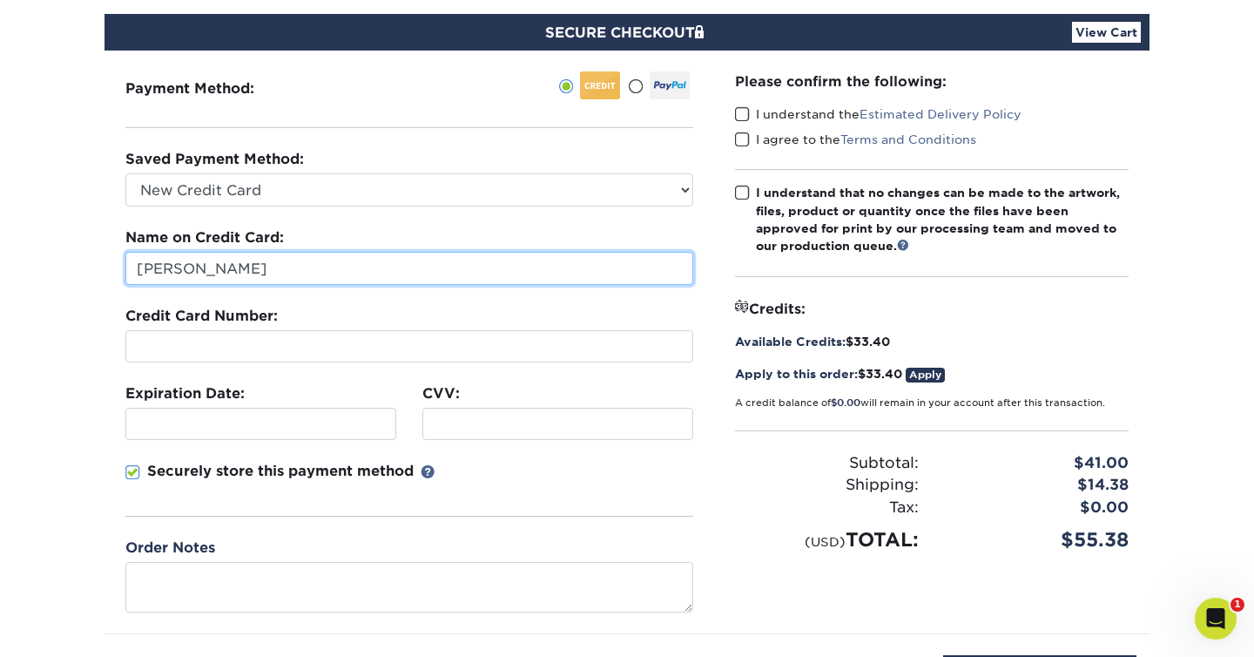
scroll to position [167, 0]
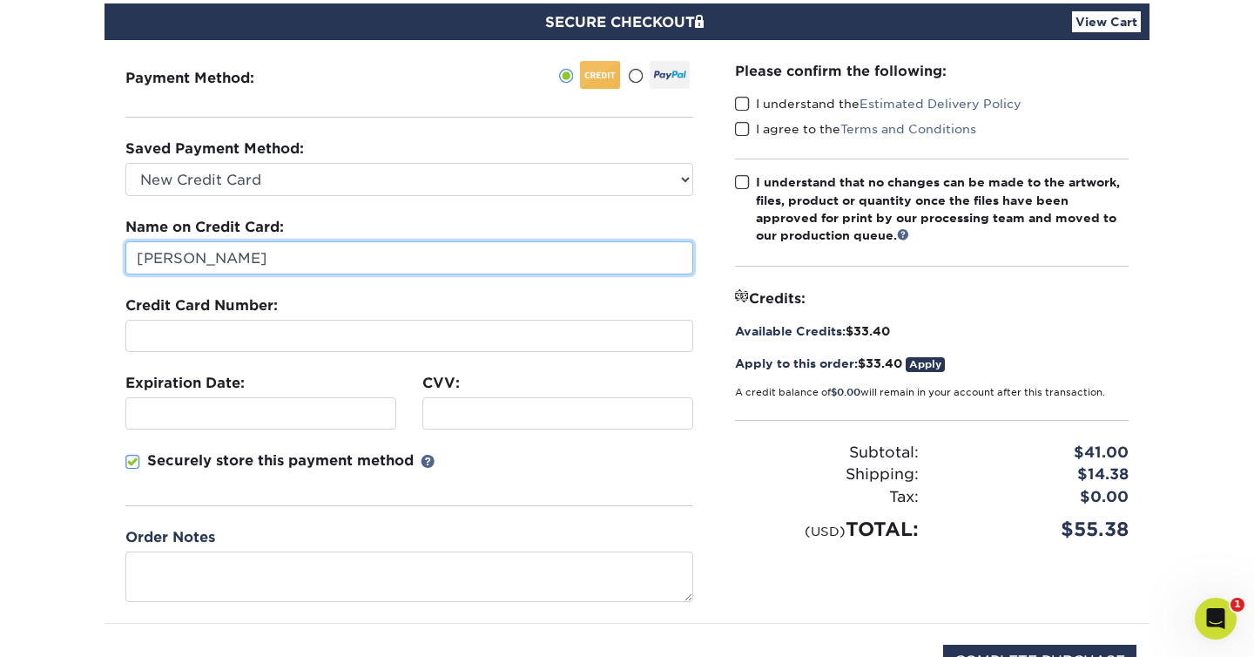
type input "Kimberly Ward"
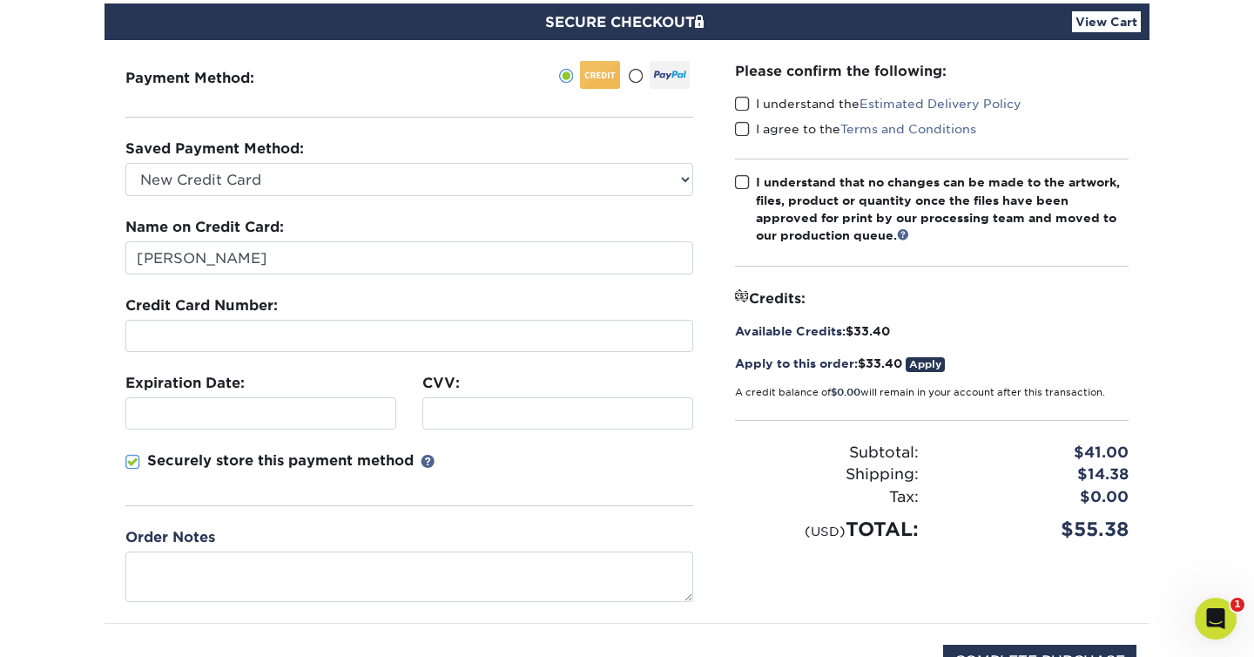
click at [274, 428] on div at bounding box center [260, 413] width 271 height 32
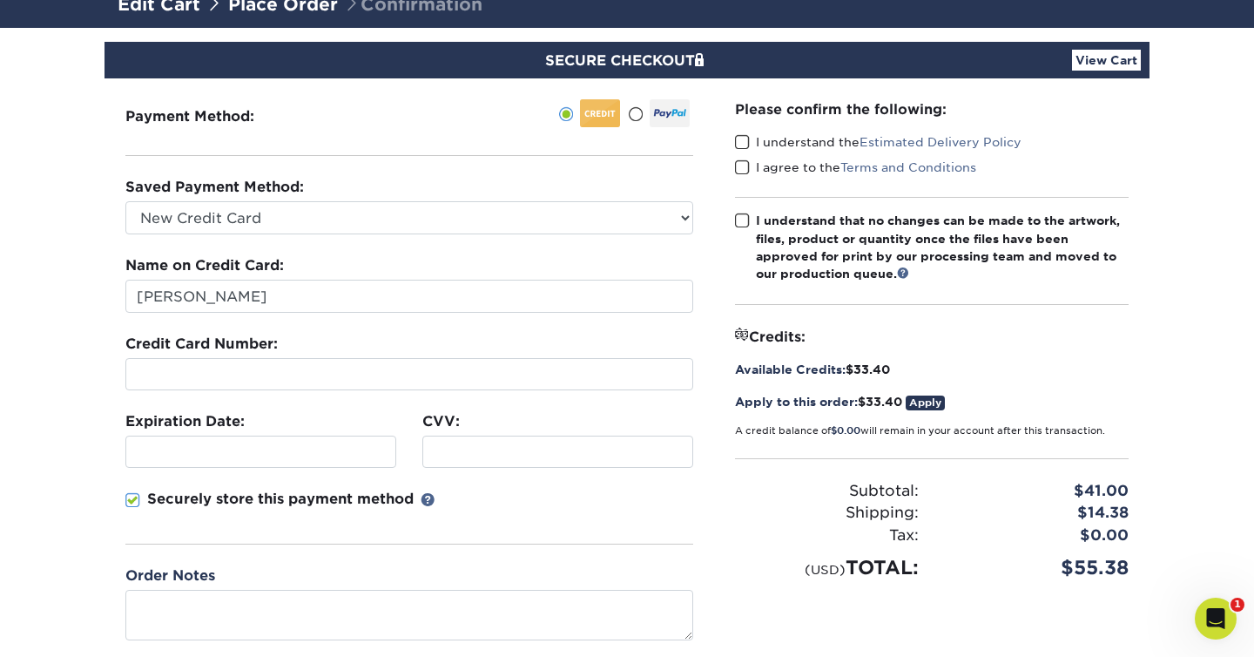
scroll to position [346, 0]
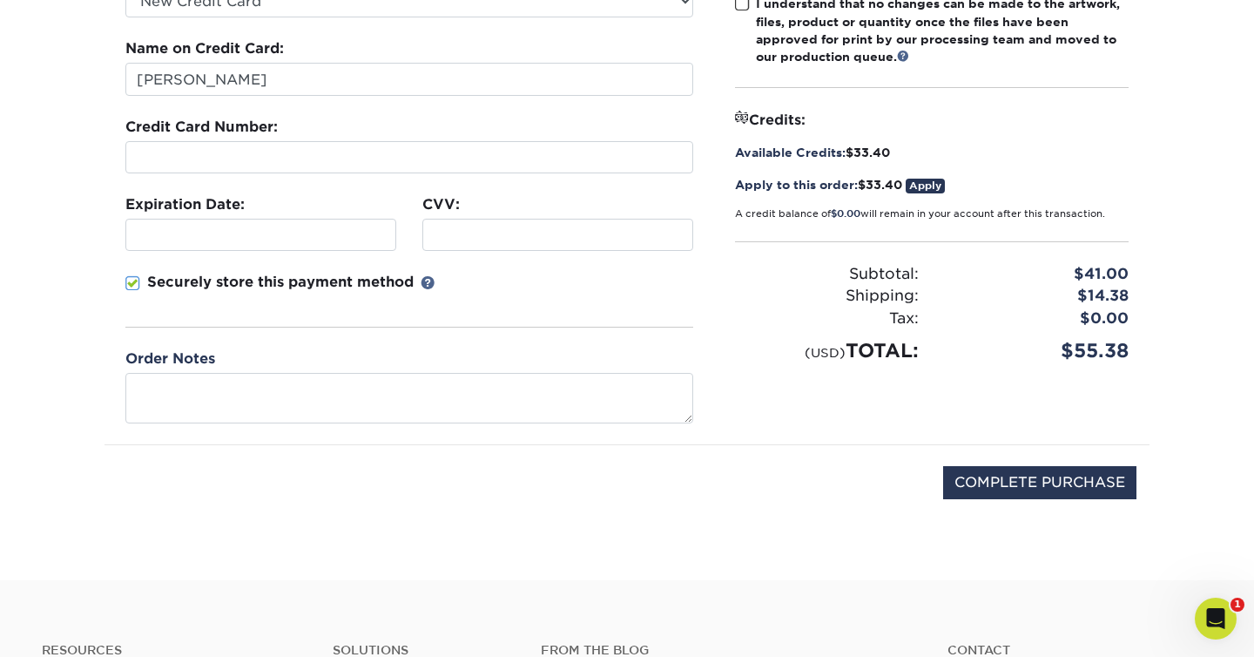
click at [648, 493] on div "COMPLETE PURCHASE" at bounding box center [627, 491] width 1019 height 93
click at [1004, 467] on input "COMPLETE PURCHASE" at bounding box center [1039, 482] width 193 height 33
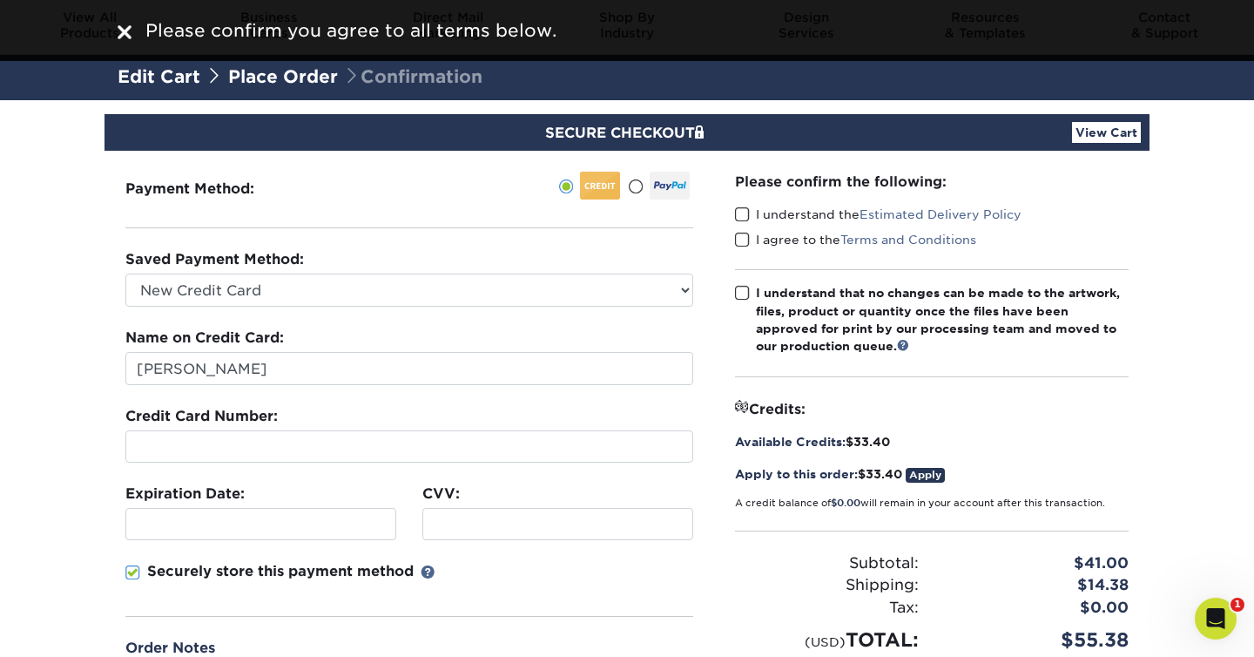
scroll to position [4, 0]
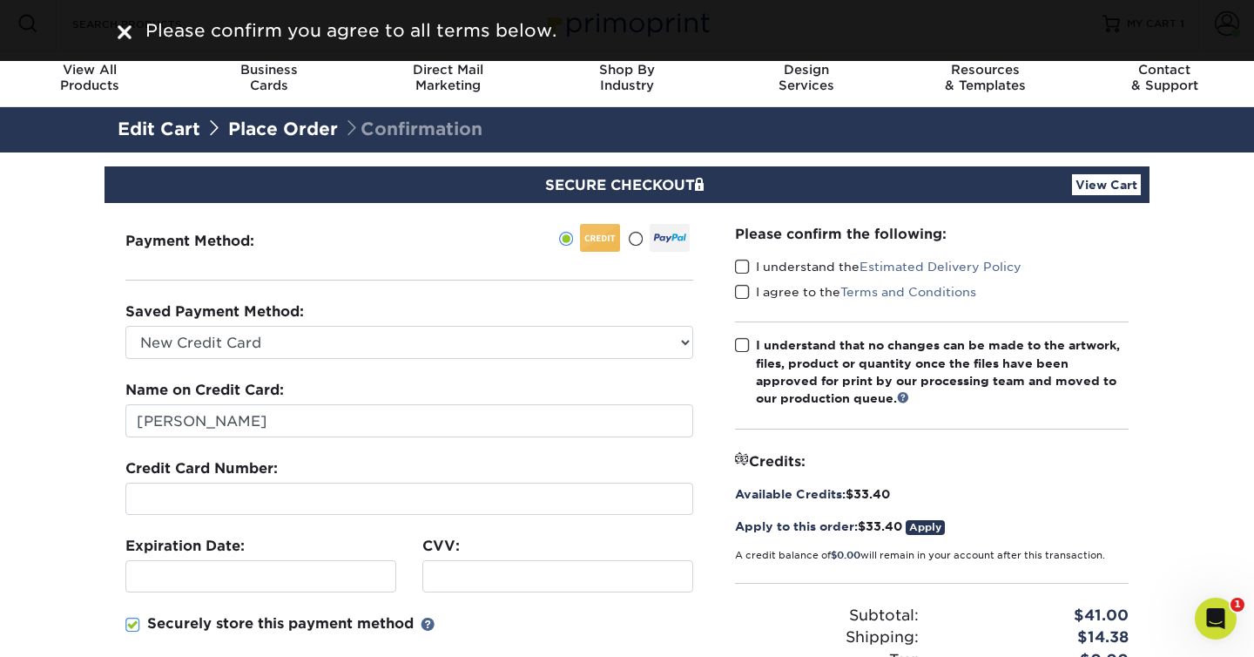
click at [743, 264] on span at bounding box center [742, 267] width 15 height 17
click at [0, 0] on input "I understand the Estimated Delivery Policy" at bounding box center [0, 0] width 0 height 0
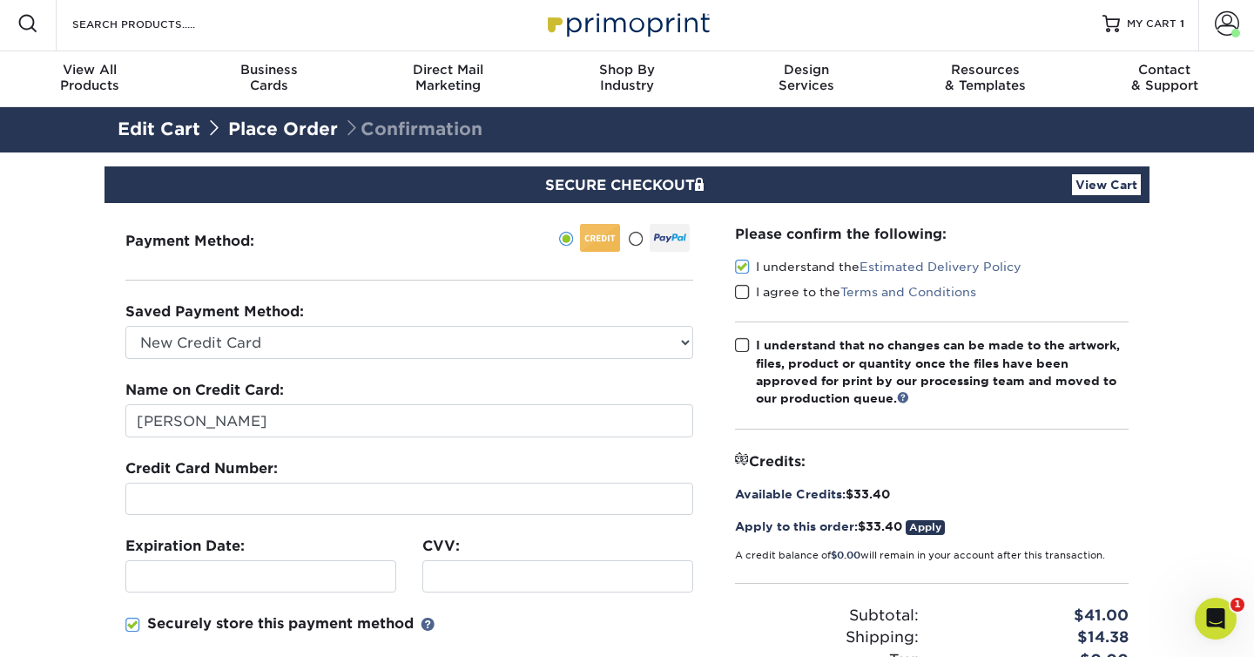
click at [743, 293] on span at bounding box center [742, 292] width 15 height 17
click at [0, 0] on input "I agree to the Terms and Conditions" at bounding box center [0, 0] width 0 height 0
click at [740, 345] on span at bounding box center [742, 345] width 15 height 17
click at [0, 0] on input "I understand that no changes can be made to the artwork, files, product or quan…" at bounding box center [0, 0] width 0 height 0
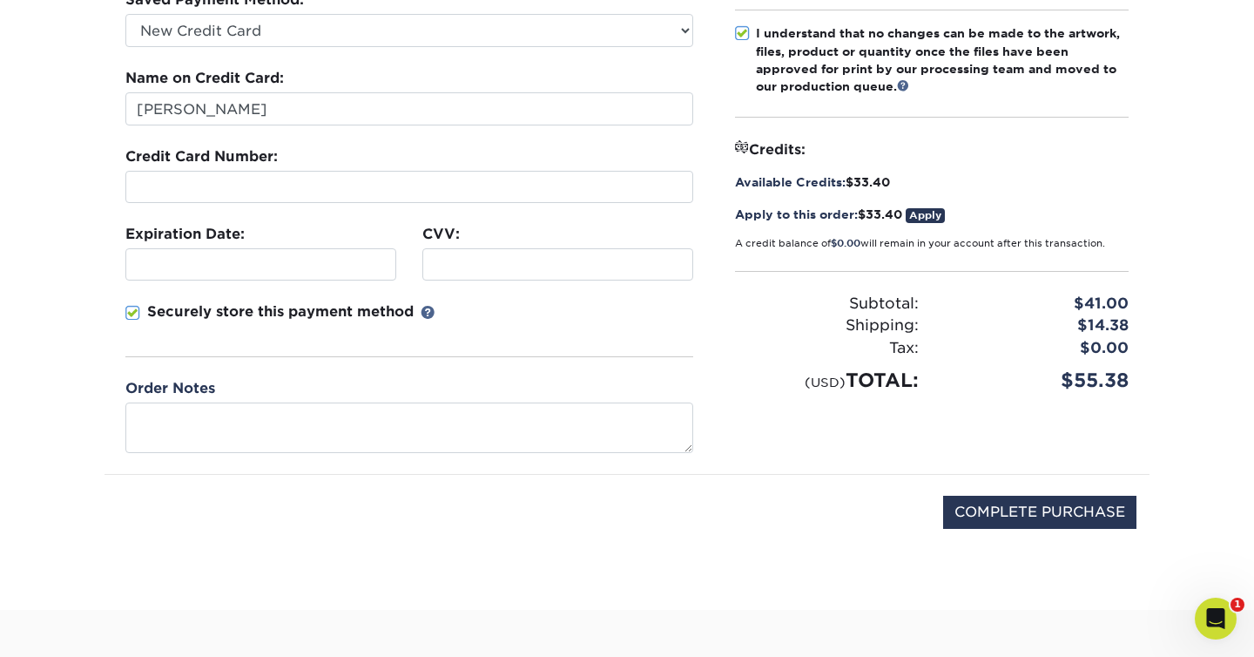
scroll to position [481, 0]
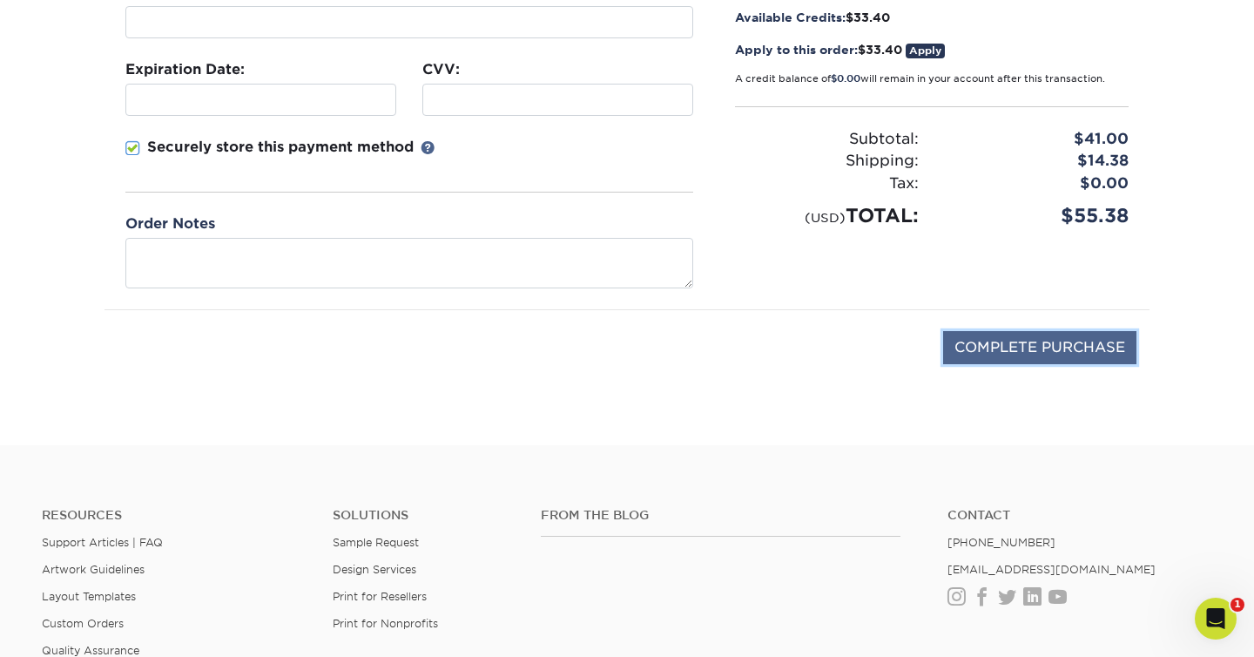
click at [1048, 349] on input "COMPLETE PURCHASE" at bounding box center [1039, 347] width 193 height 33
type input "PROCESSING, PLEASE WAIT..."
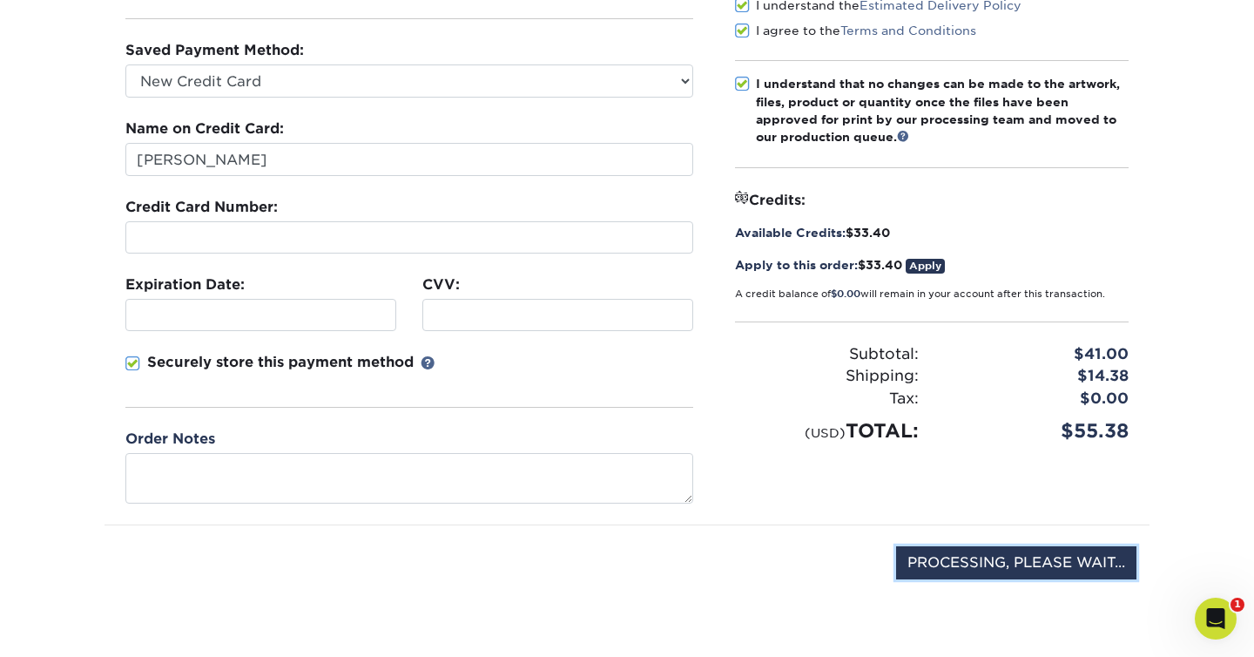
scroll to position [151, 0]
